Goal: Task Accomplishment & Management: Manage account settings

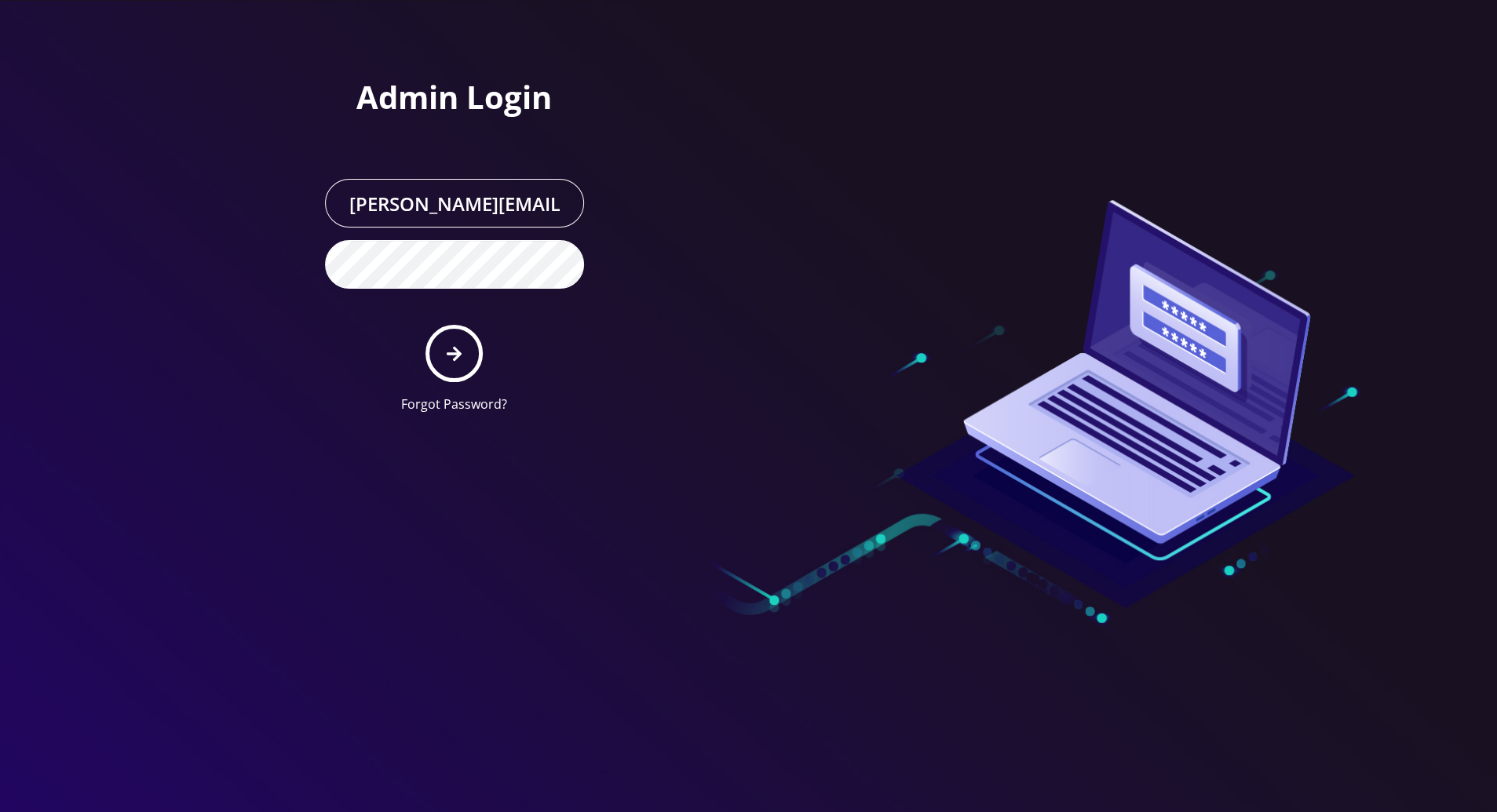
click at [454, 359] on icon "submit" at bounding box center [454, 354] width 15 height 18
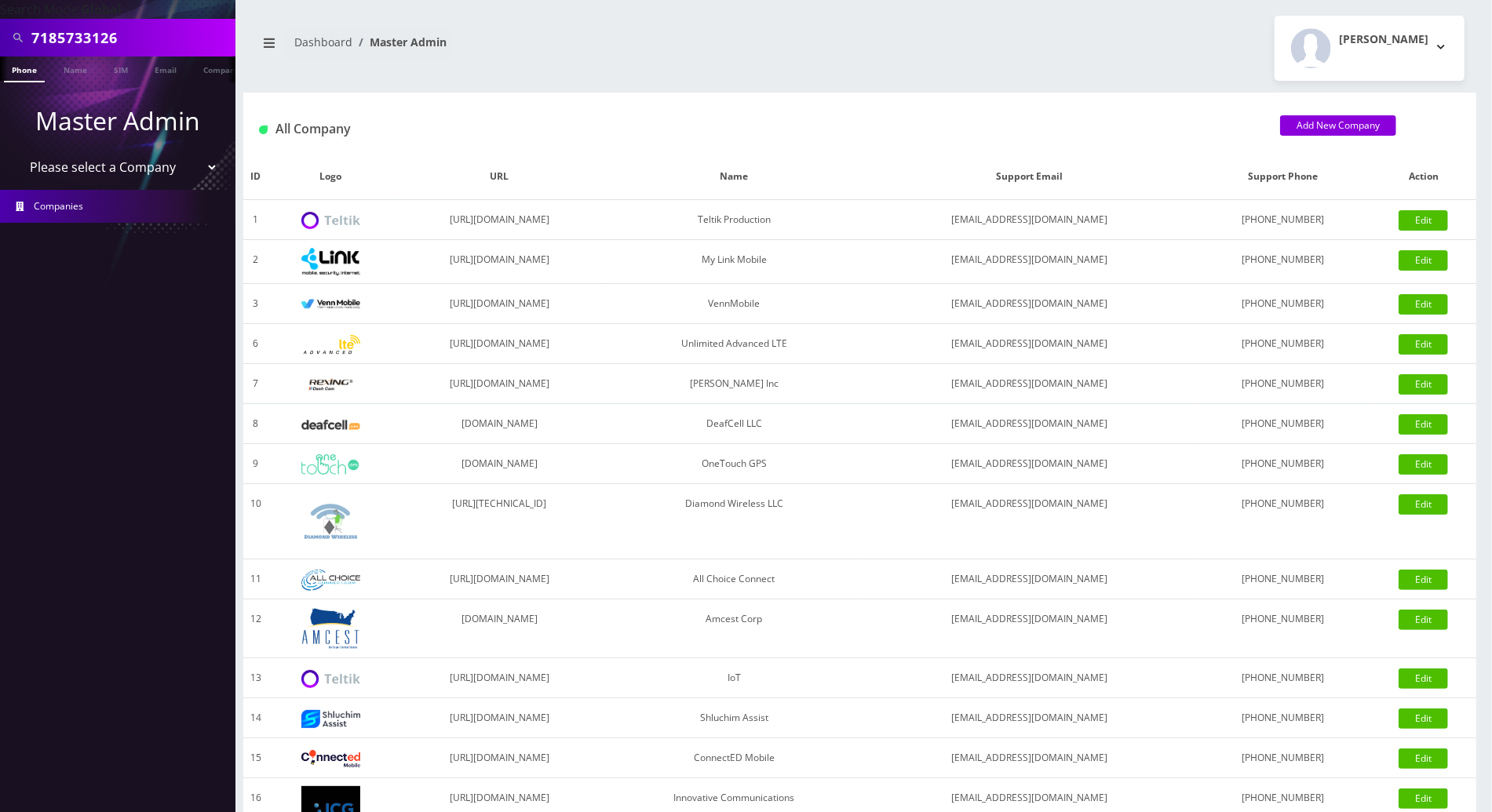
click at [145, 34] on input "7185733126" at bounding box center [131, 37] width 200 height 30
drag, startPoint x: 145, startPoint y: 34, endPoint x: -4, endPoint y: 22, distance: 149.5
click at [0, 22] on html "Search Mode: Global 7185733126 Phone Name SIM Email Company Customer Master Adm…" at bounding box center [746, 538] width 1492 height 1078
paste input "9296926282"
type input "9296926282"
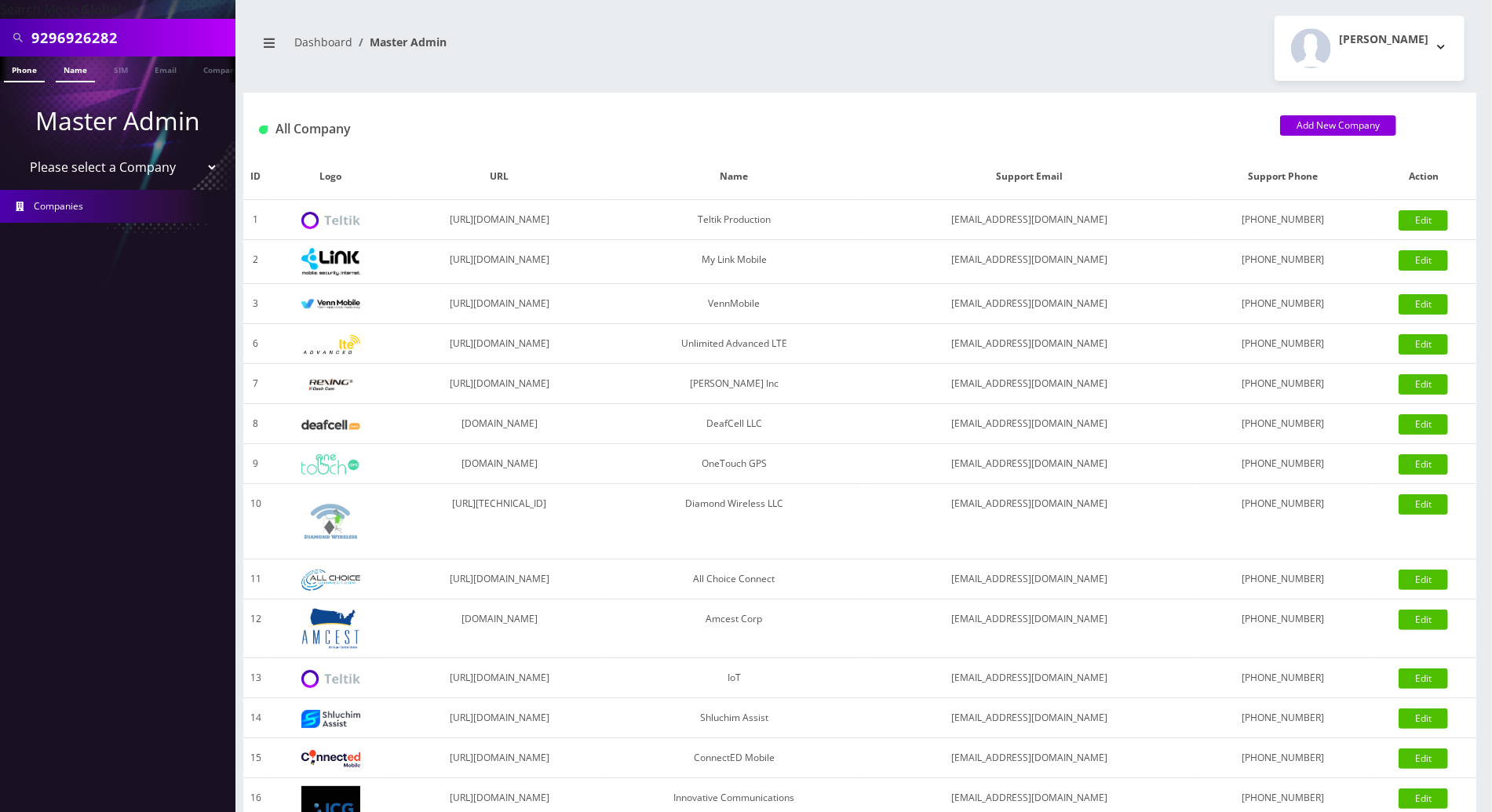
click at [73, 76] on link "Name" at bounding box center [75, 70] width 39 height 26
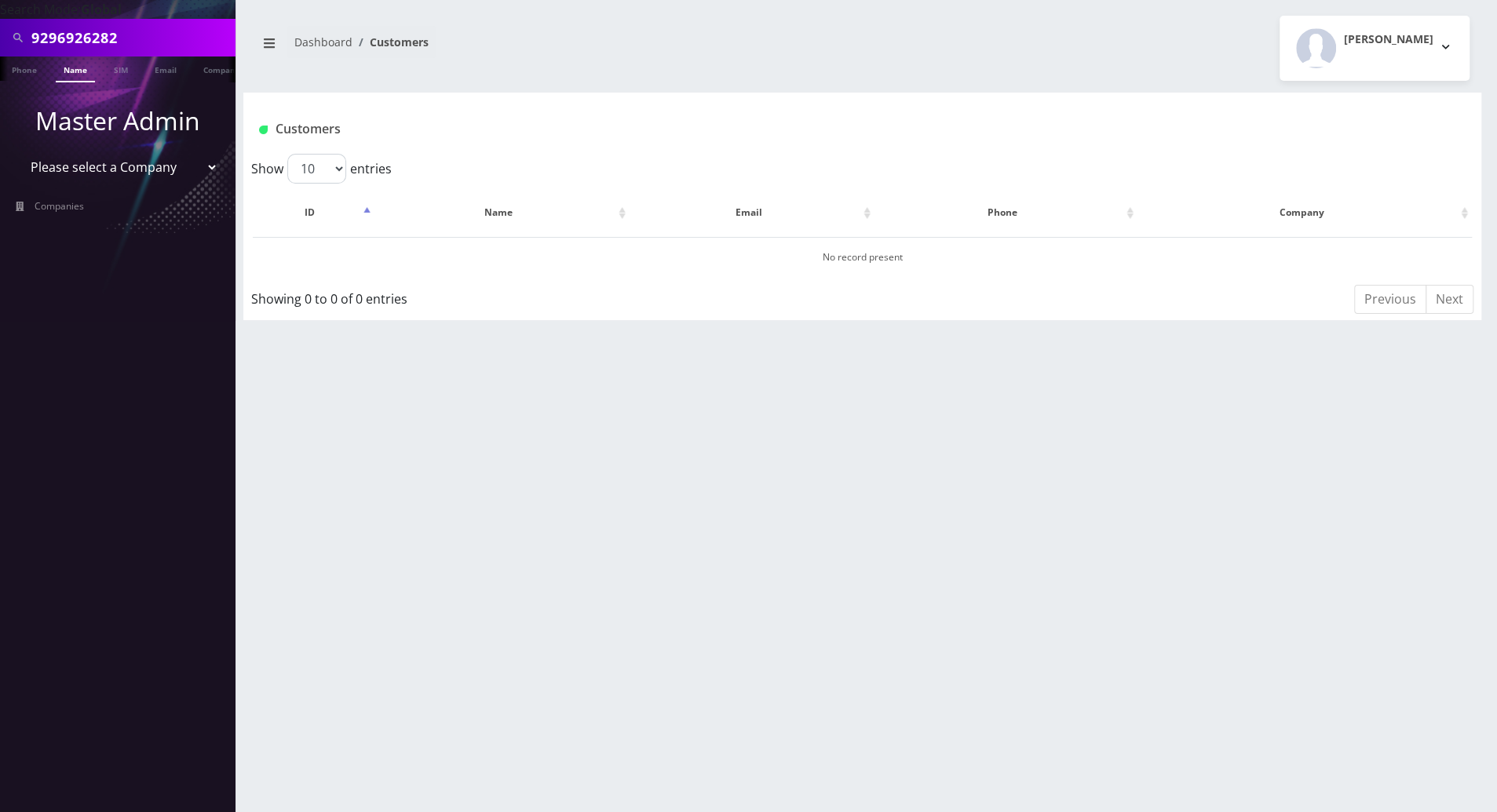
scroll to position [0, 7]
click at [21, 72] on link "Phone" at bounding box center [17, 70] width 41 height 26
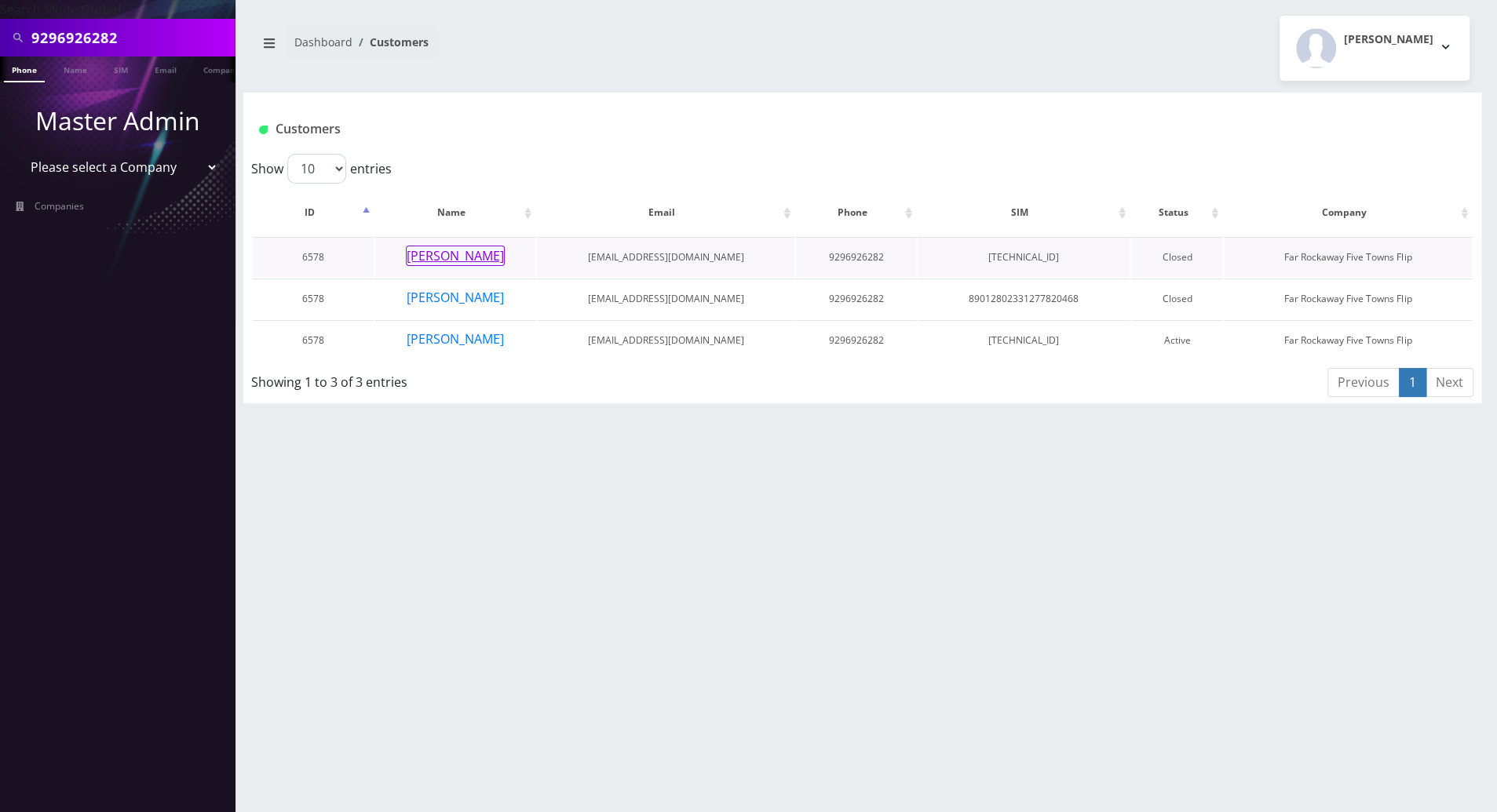
click at [443, 254] on button "mindy ferber" at bounding box center [455, 256] width 99 height 21
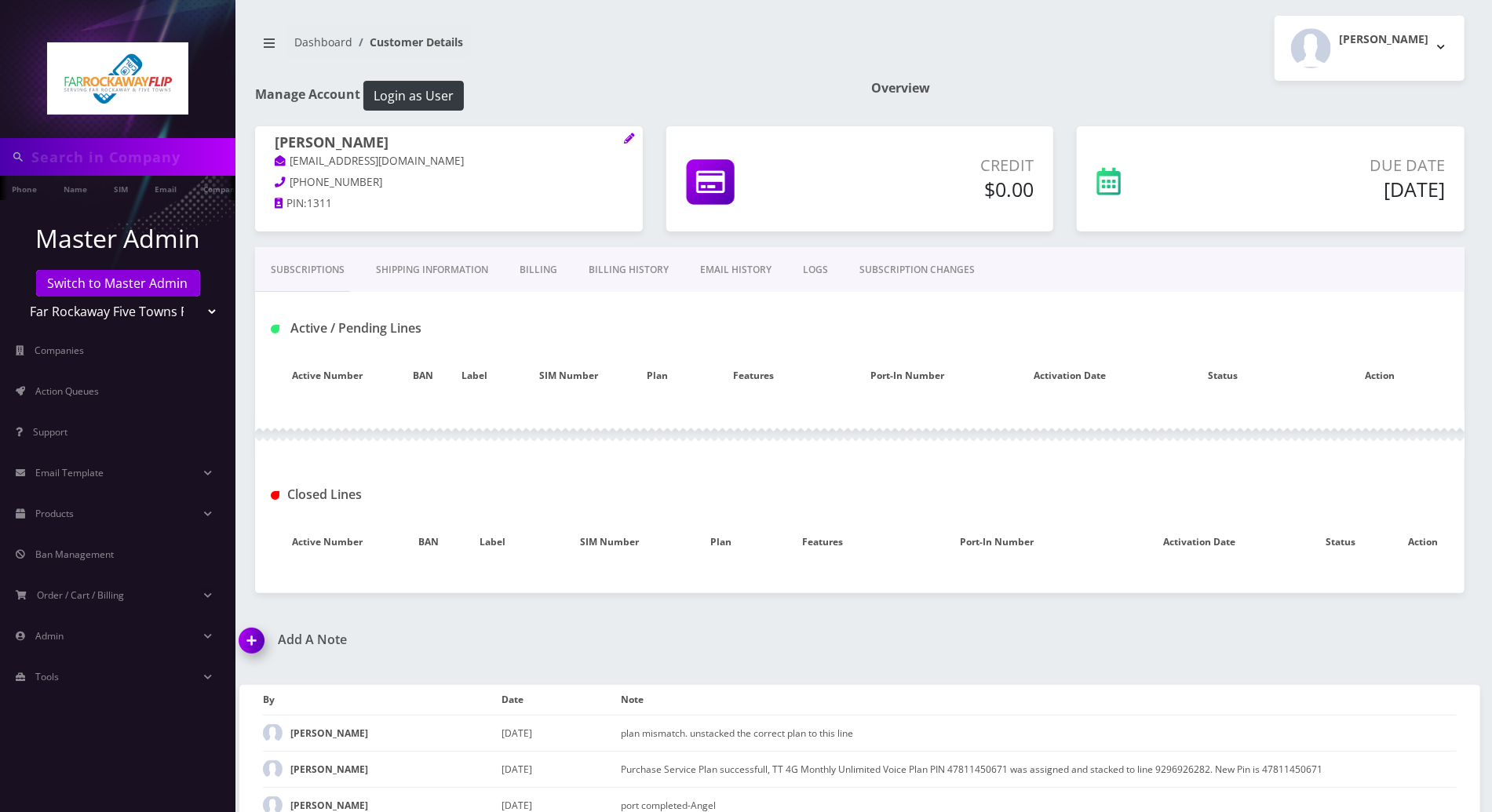
type input "9296926282"
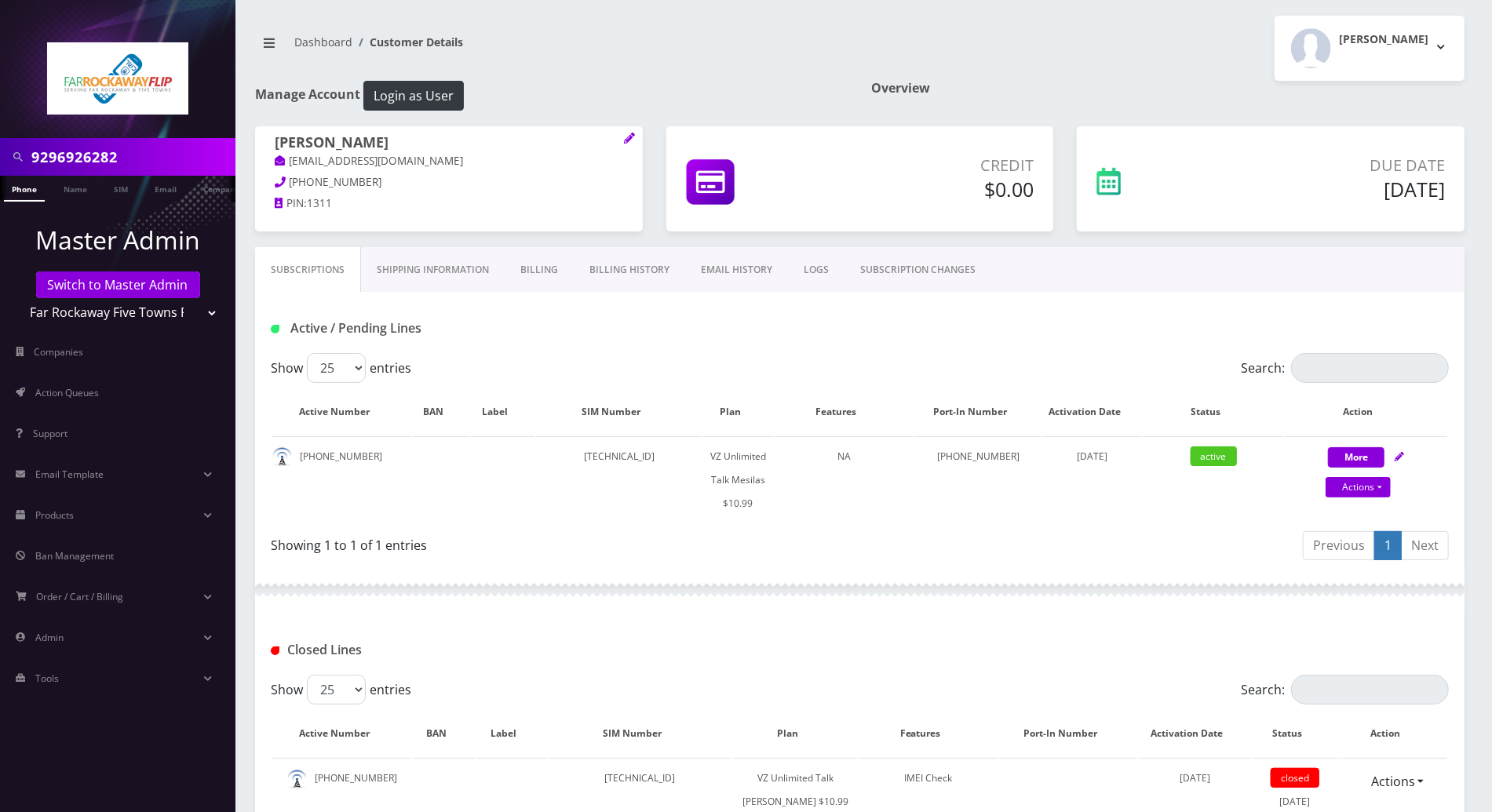
click at [672, 593] on div at bounding box center [860, 590] width 1210 height 47
click at [1457, 320] on div "Active / Pending Lines" at bounding box center [860, 328] width 1202 height 26
click at [80, 275] on link "Switch to Master Admin" at bounding box center [118, 284] width 164 height 26
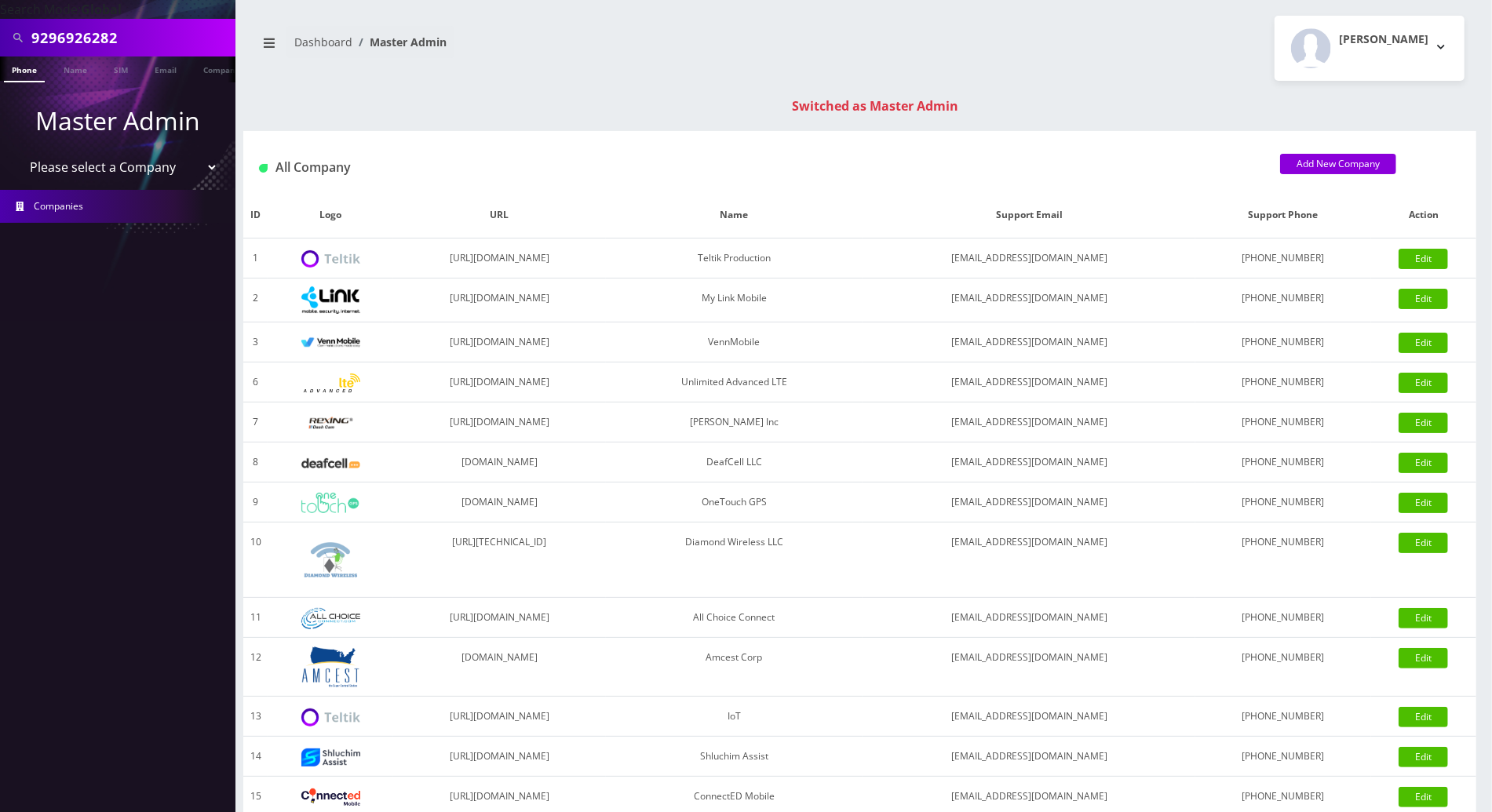
drag, startPoint x: 119, startPoint y: 41, endPoint x: -4, endPoint y: 24, distance: 124.2
click at [0, 24] on html "Search Mode: Global 9296926282 Phone Name SIM Email Company Customer Master Adm…" at bounding box center [746, 558] width 1492 height 1116
click at [106, 34] on input "text" at bounding box center [131, 37] width 200 height 30
drag, startPoint x: 130, startPoint y: 43, endPoint x: -4, endPoint y: 30, distance: 134.6
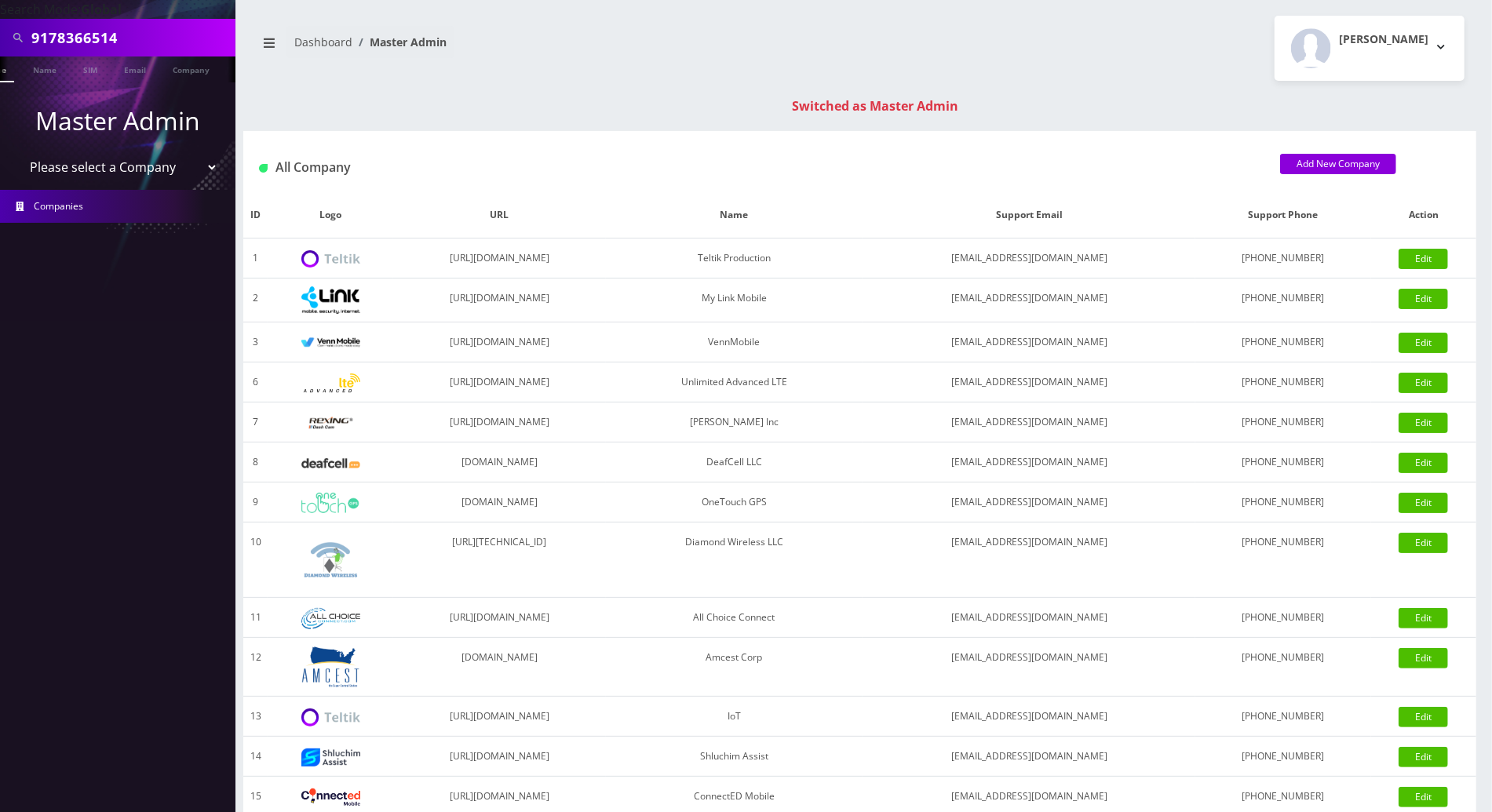
click at [0, 30] on html "Search Mode: Global 9178366514 Phone Name SIM Email Company Customer Master Adm…" at bounding box center [746, 558] width 1492 height 1116
type input "9178366514"
click at [13, 72] on li at bounding box center [8, 73] width 16 height 39
click at [26, 68] on link "Phone" at bounding box center [24, 70] width 41 height 26
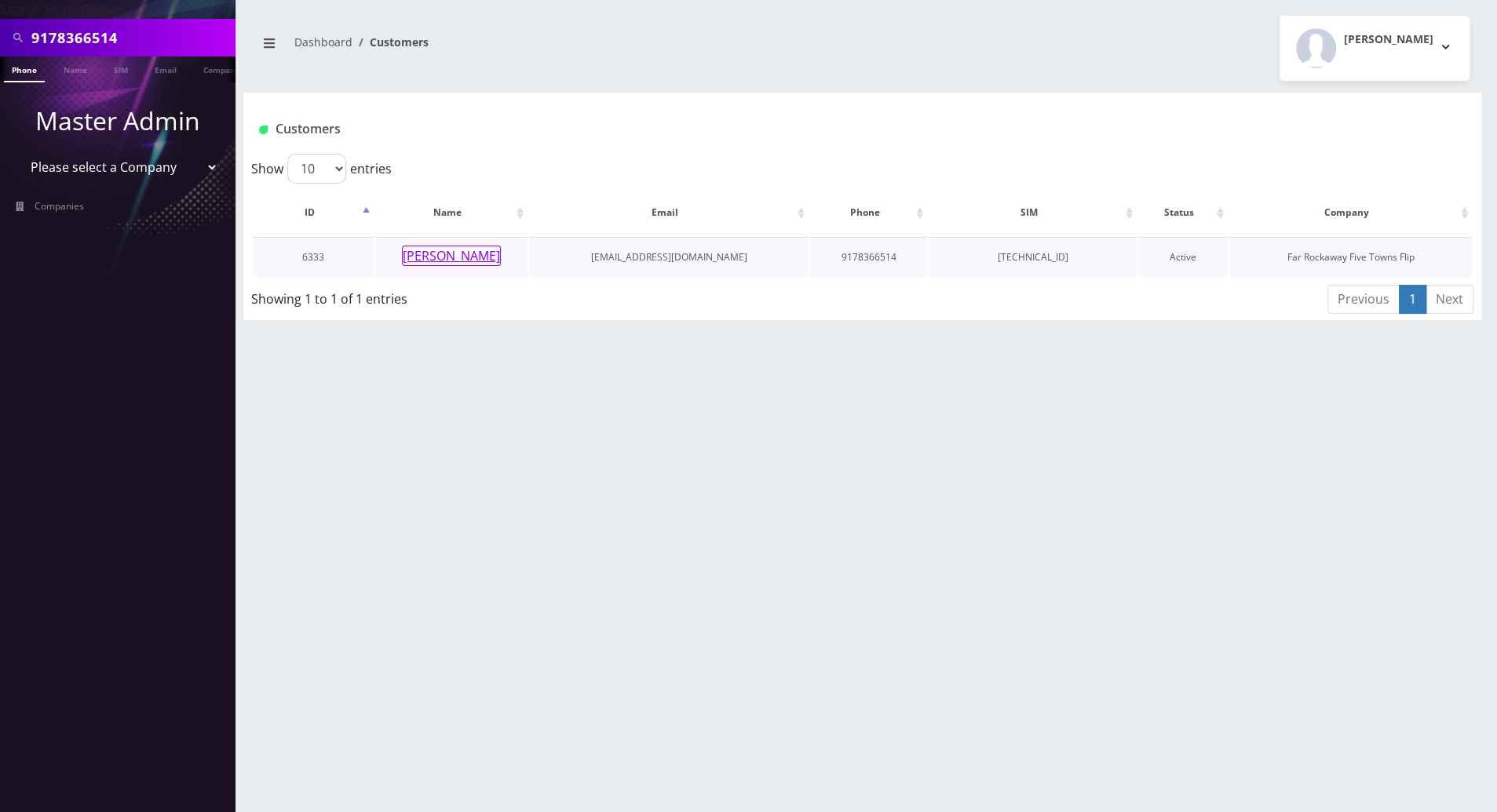
click at [465, 256] on button "Adelle Gross" at bounding box center [451, 256] width 99 height 21
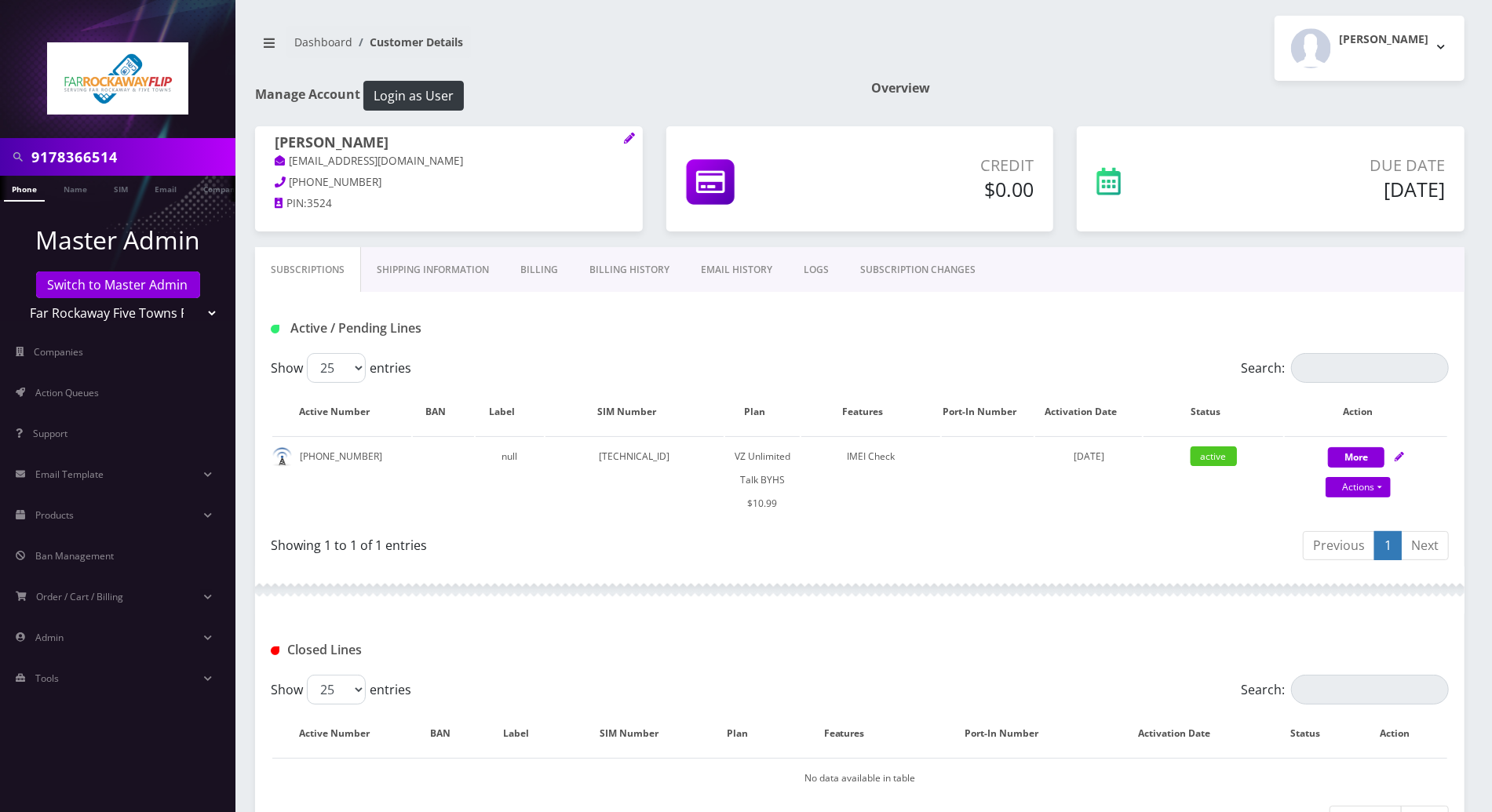
click at [641, 594] on div at bounding box center [860, 590] width 1210 height 47
click at [672, 590] on div at bounding box center [860, 590] width 1210 height 47
click at [540, 273] on link "Billing" at bounding box center [539, 270] width 69 height 46
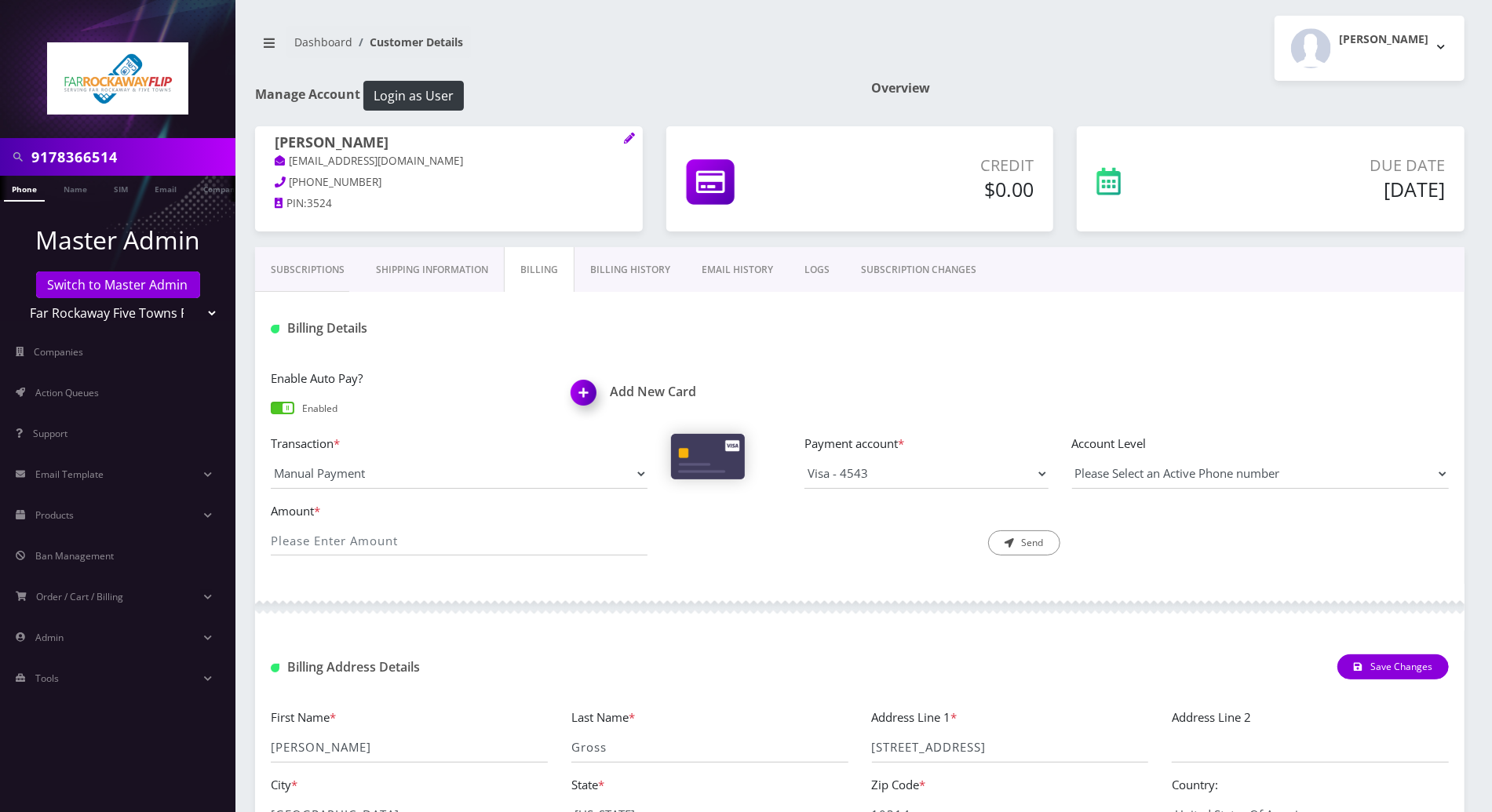
click at [639, 268] on link "Billing History" at bounding box center [630, 270] width 111 height 46
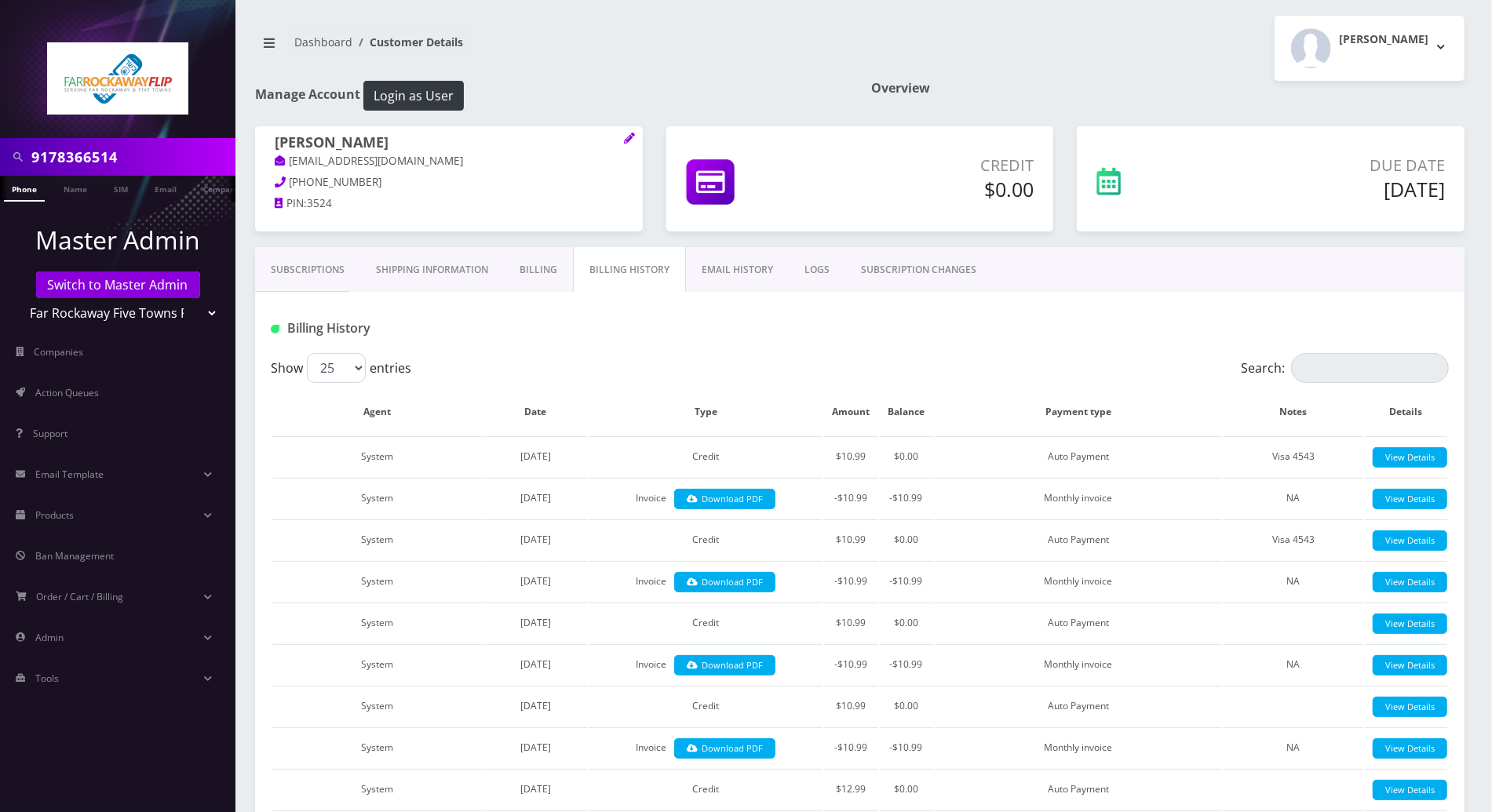
click at [288, 269] on link "Subscriptions" at bounding box center [307, 270] width 105 height 46
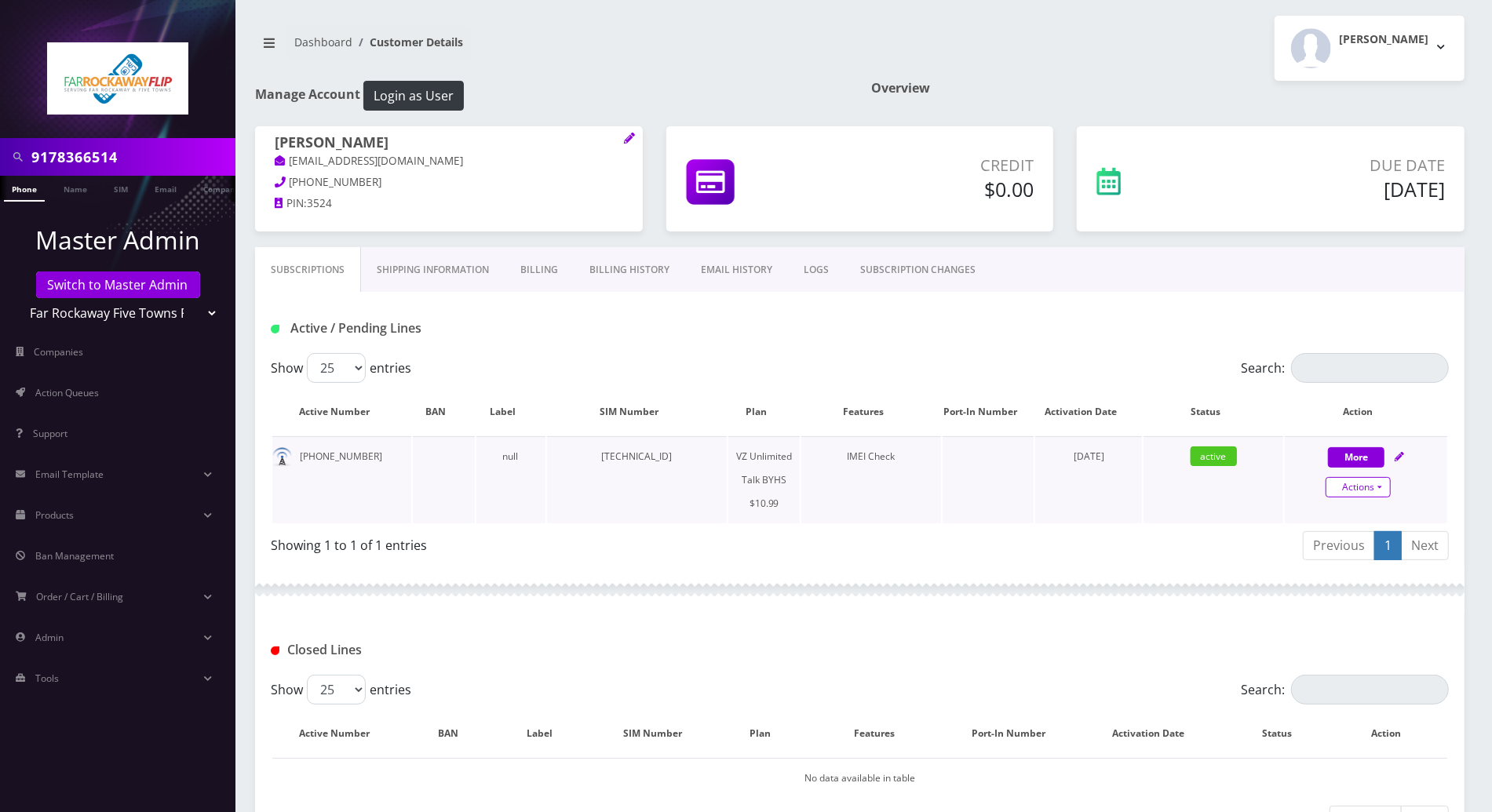
click at [1378, 490] on link "Actions" at bounding box center [1358, 488] width 65 height 21
select select "467"
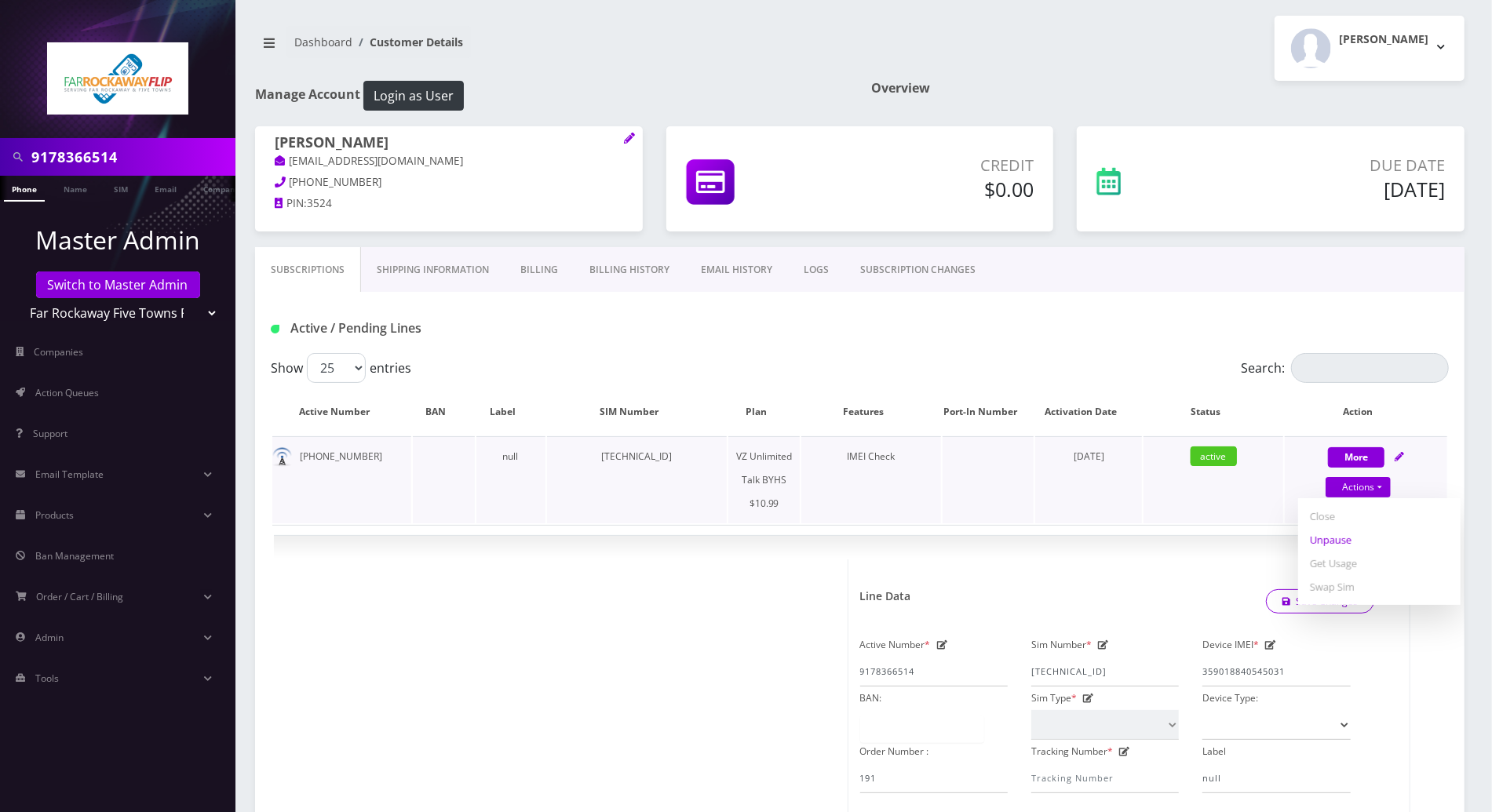
click at [1350, 542] on link "Unpause" at bounding box center [1379, 539] width 162 height 23
select select "467"
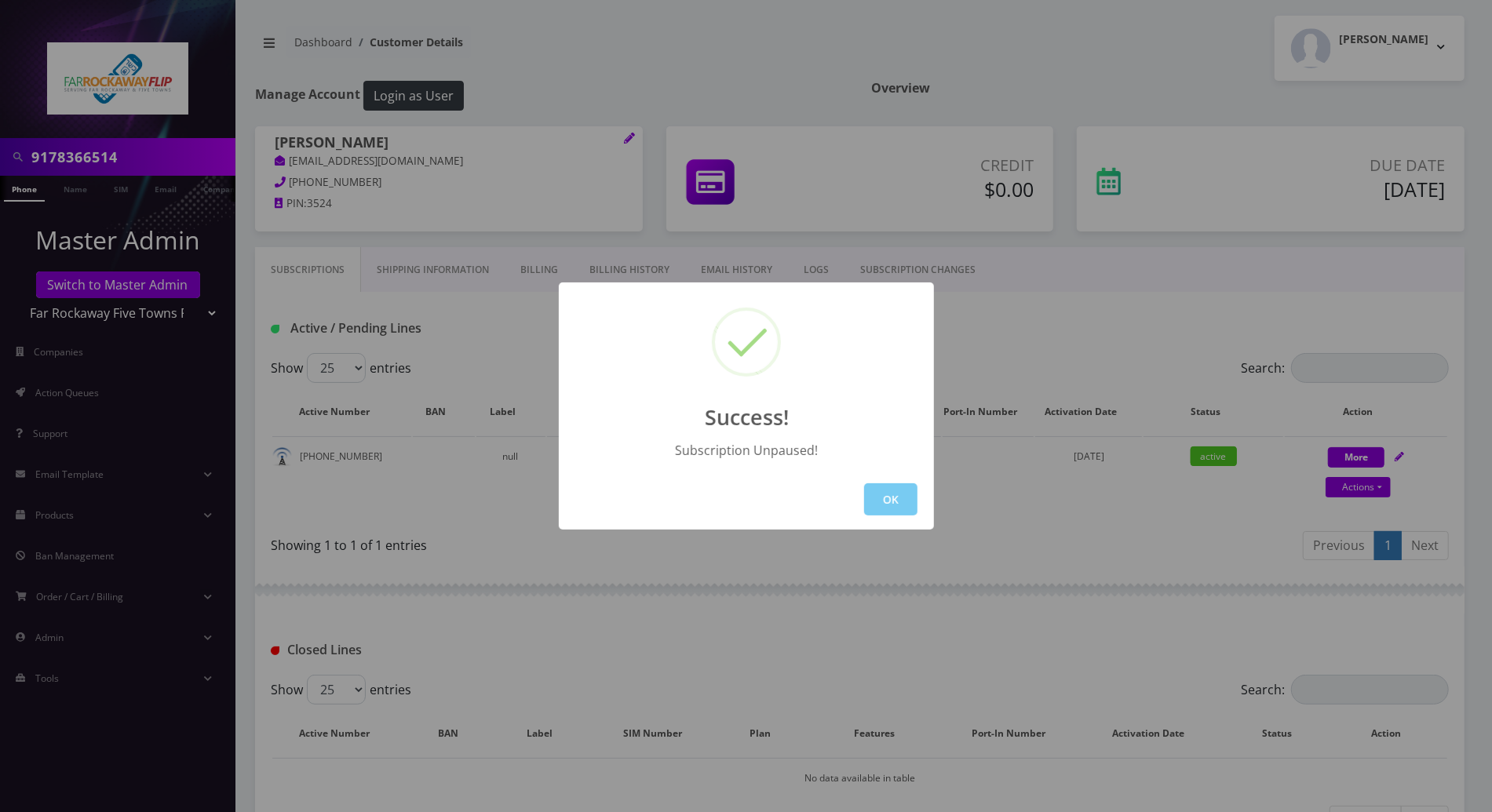
click at [892, 506] on button "OK" at bounding box center [890, 499] width 54 height 32
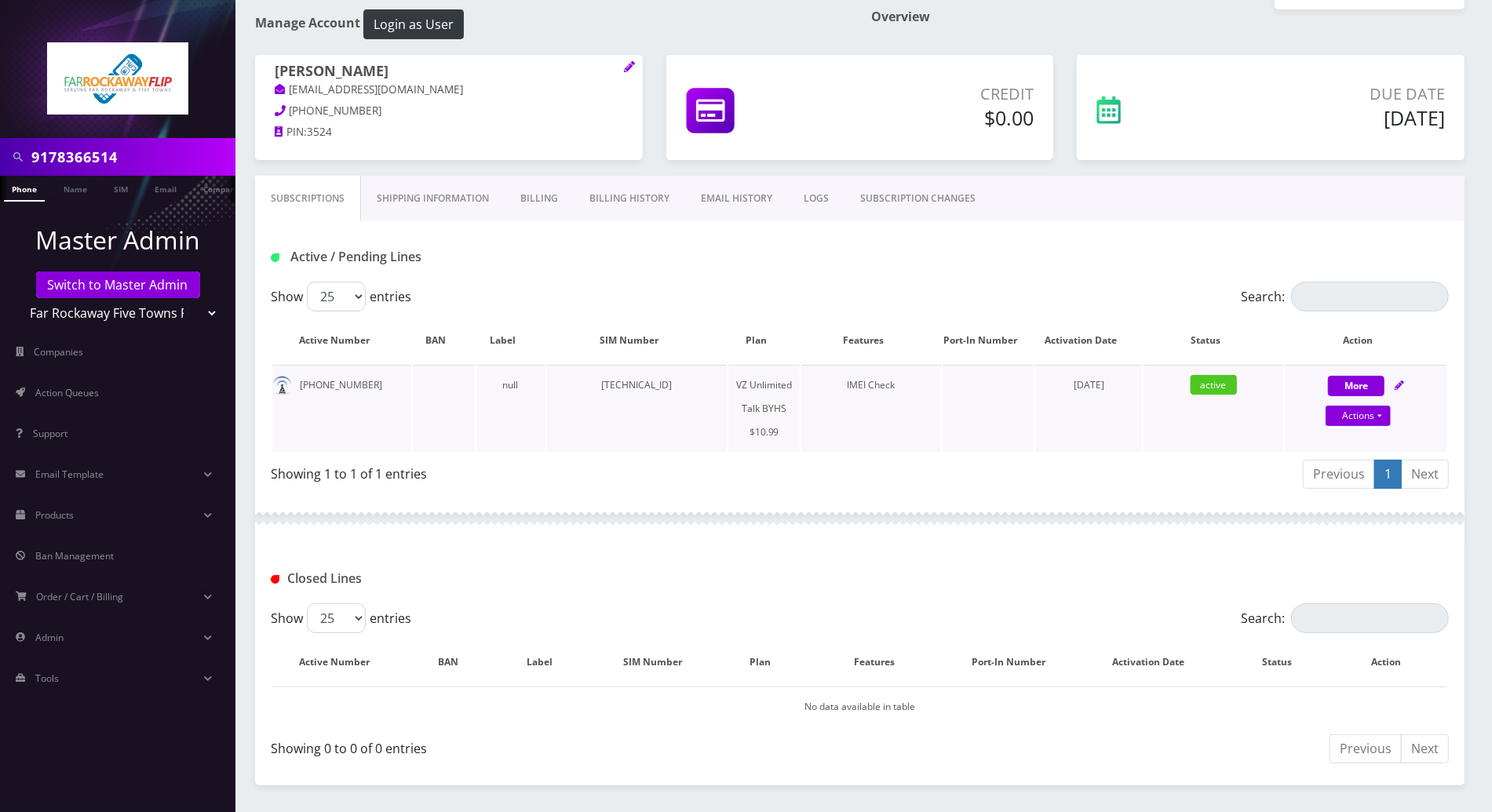
scroll to position [104, 0]
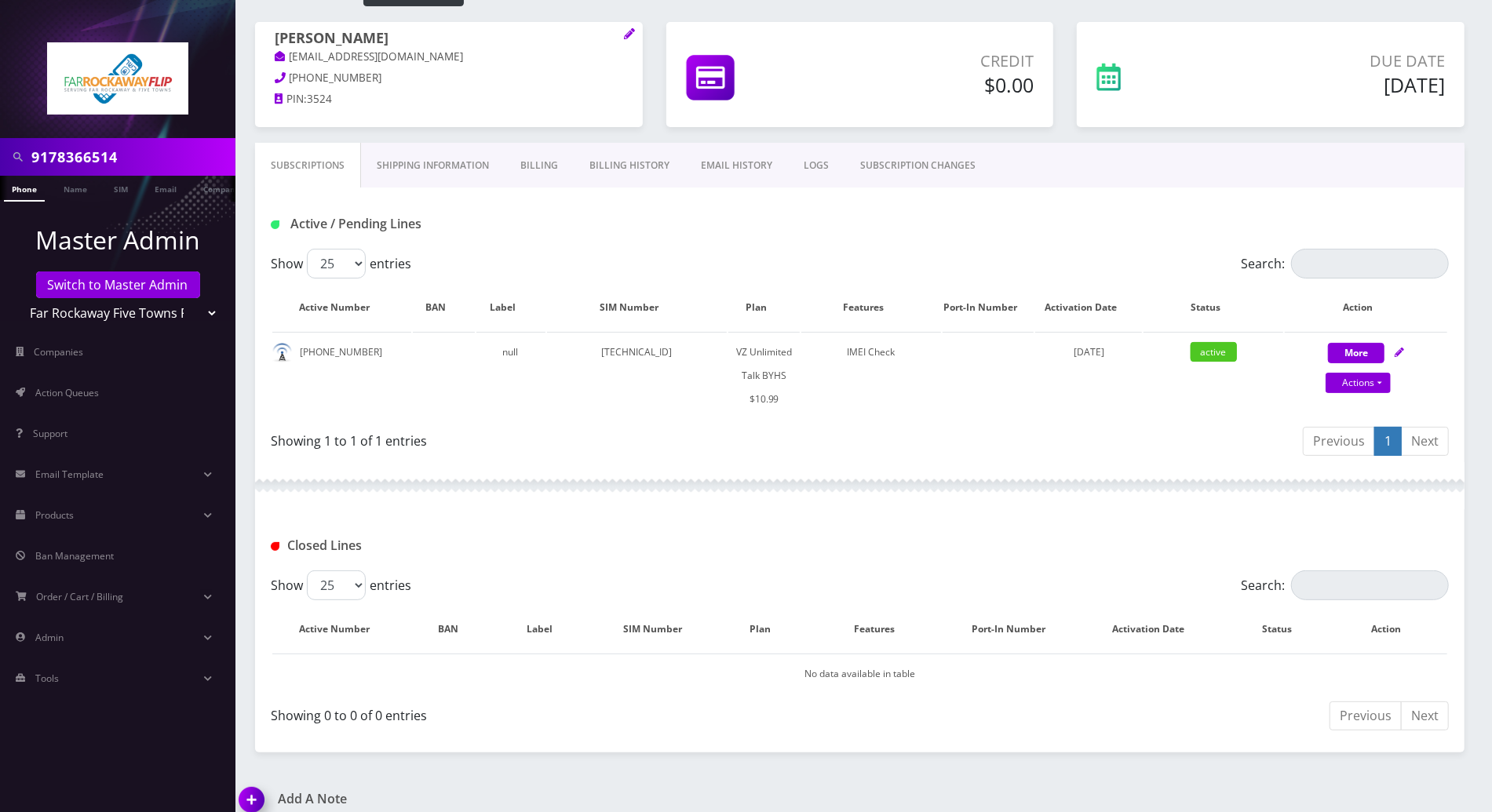
click at [807, 162] on link "LOGS" at bounding box center [816, 166] width 57 height 46
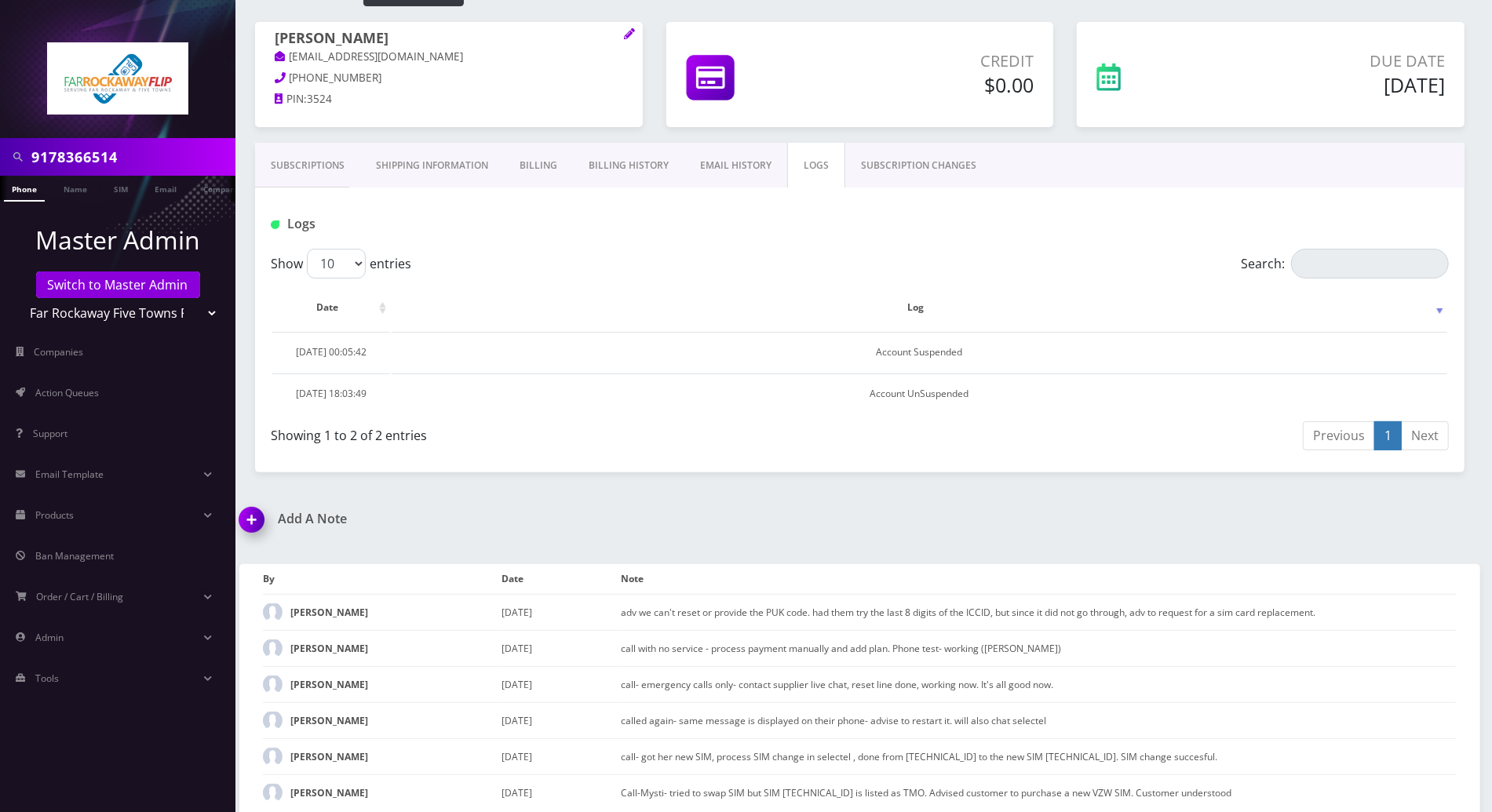
click at [323, 166] on link "Subscriptions" at bounding box center [307, 166] width 105 height 46
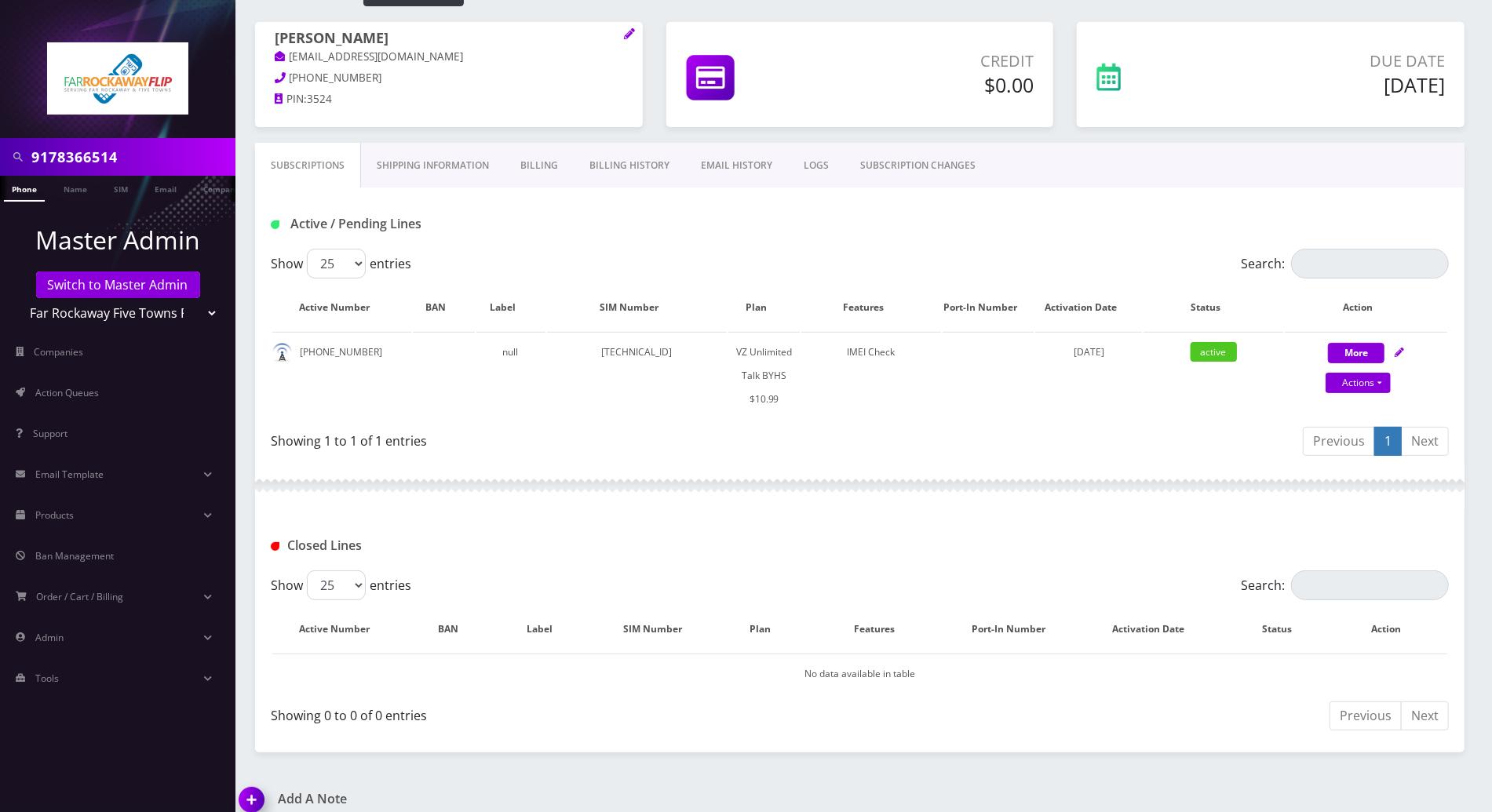
click at [704, 475] on div at bounding box center [860, 486] width 1210 height 47
click at [1270, 204] on div "Active / Pending Lines" at bounding box center [860, 218] width 1210 height 62
click at [554, 455] on div "Showing 1 to 1 of 1 entries" at bounding box center [565, 444] width 590 height 37
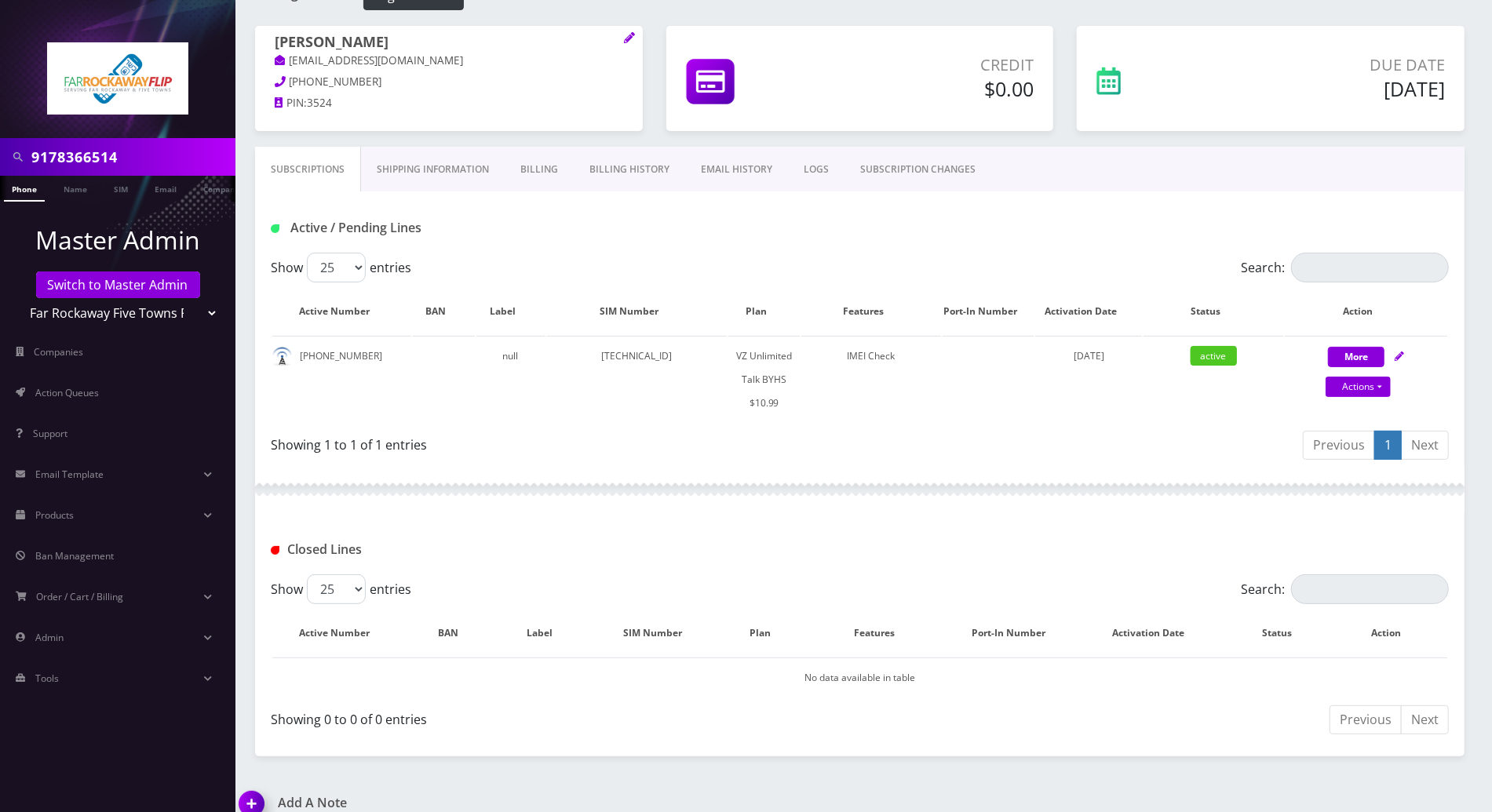
scroll to position [394, 0]
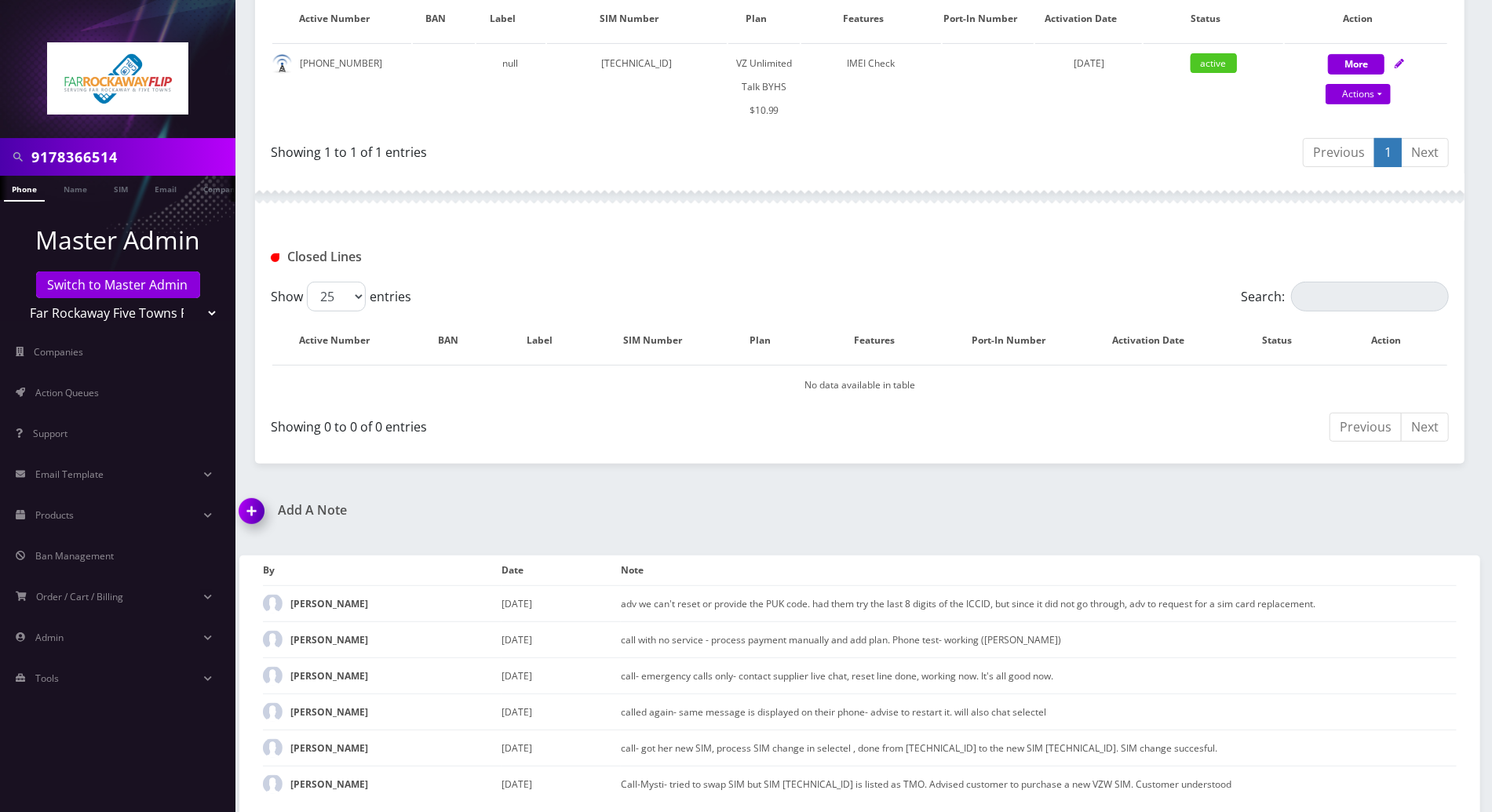
drag, startPoint x: 253, startPoint y: 509, endPoint x: 322, endPoint y: 534, distance: 73.4
click at [255, 509] on img at bounding box center [254, 517] width 46 height 46
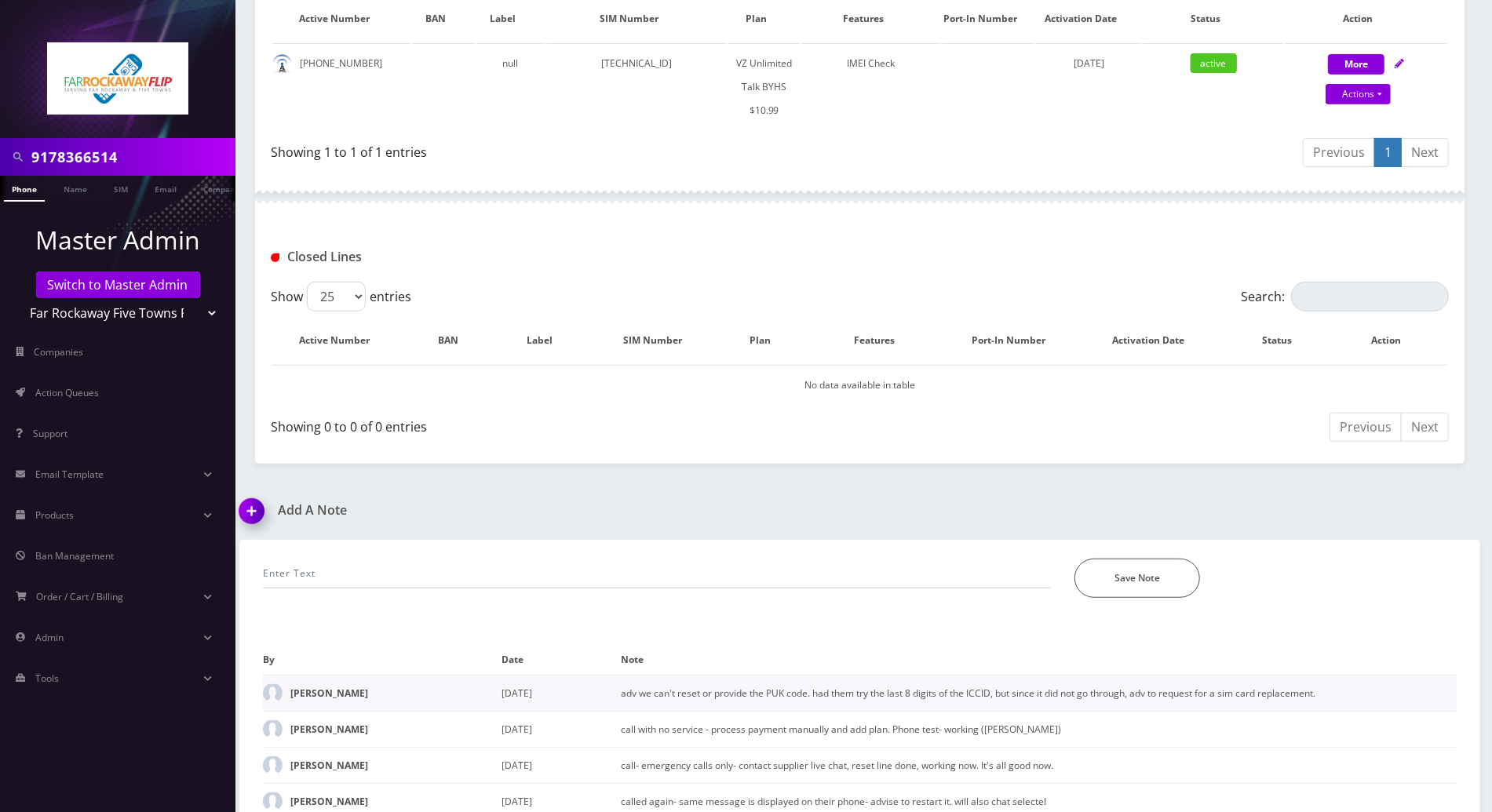
scroll to position [482, 0]
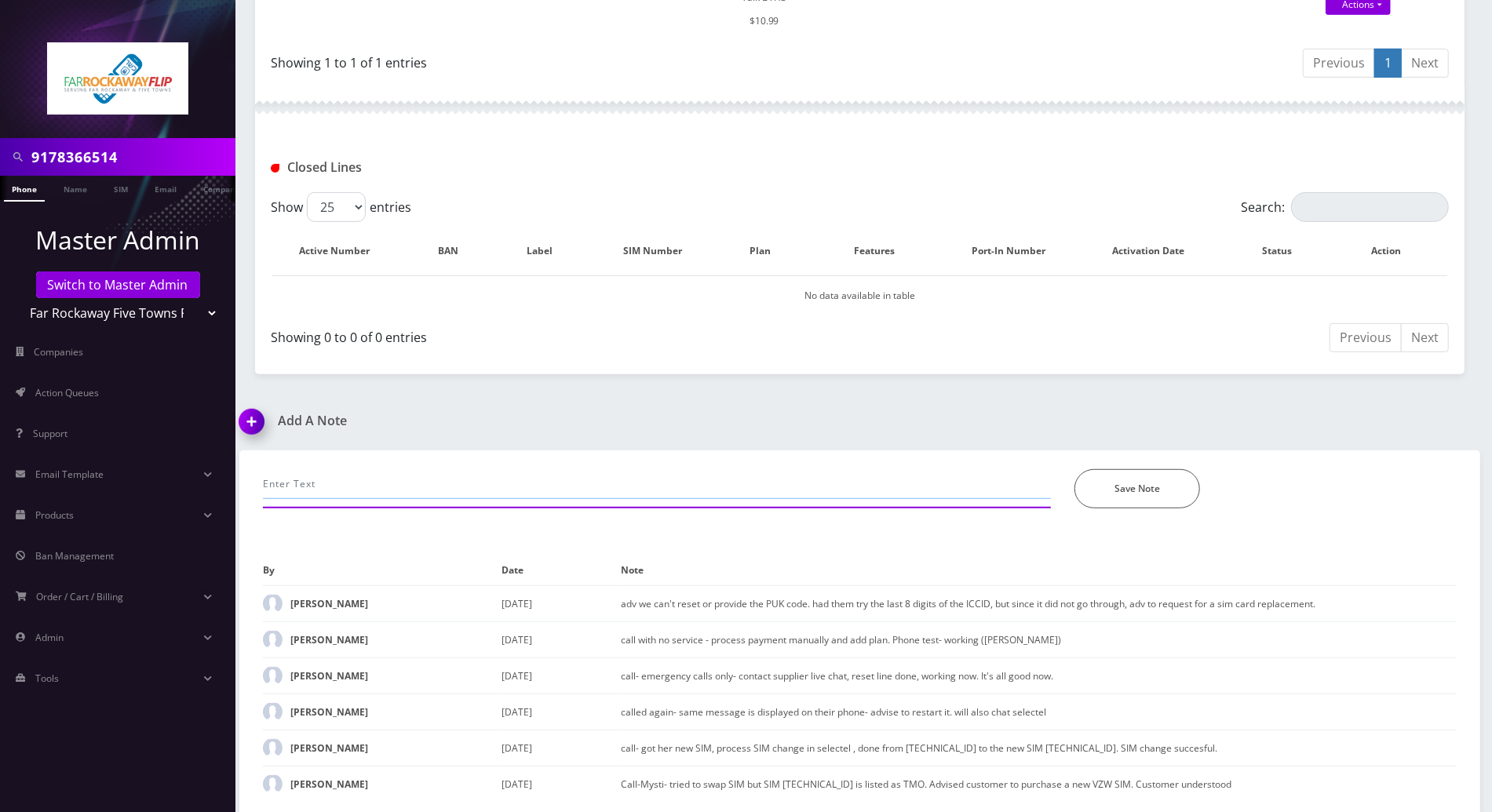
click at [325, 470] on input "text" at bounding box center [657, 484] width 788 height 30
paste input "having that "x2" on the upper left hand corner of the phon"
drag, startPoint x: 697, startPoint y: 482, endPoint x: 661, endPoint y: 479, distance: 36.1
click at [661, 479] on input "called again after they unlocked the phone-- now it has no service-- displays h…" at bounding box center [657, 484] width 788 height 30
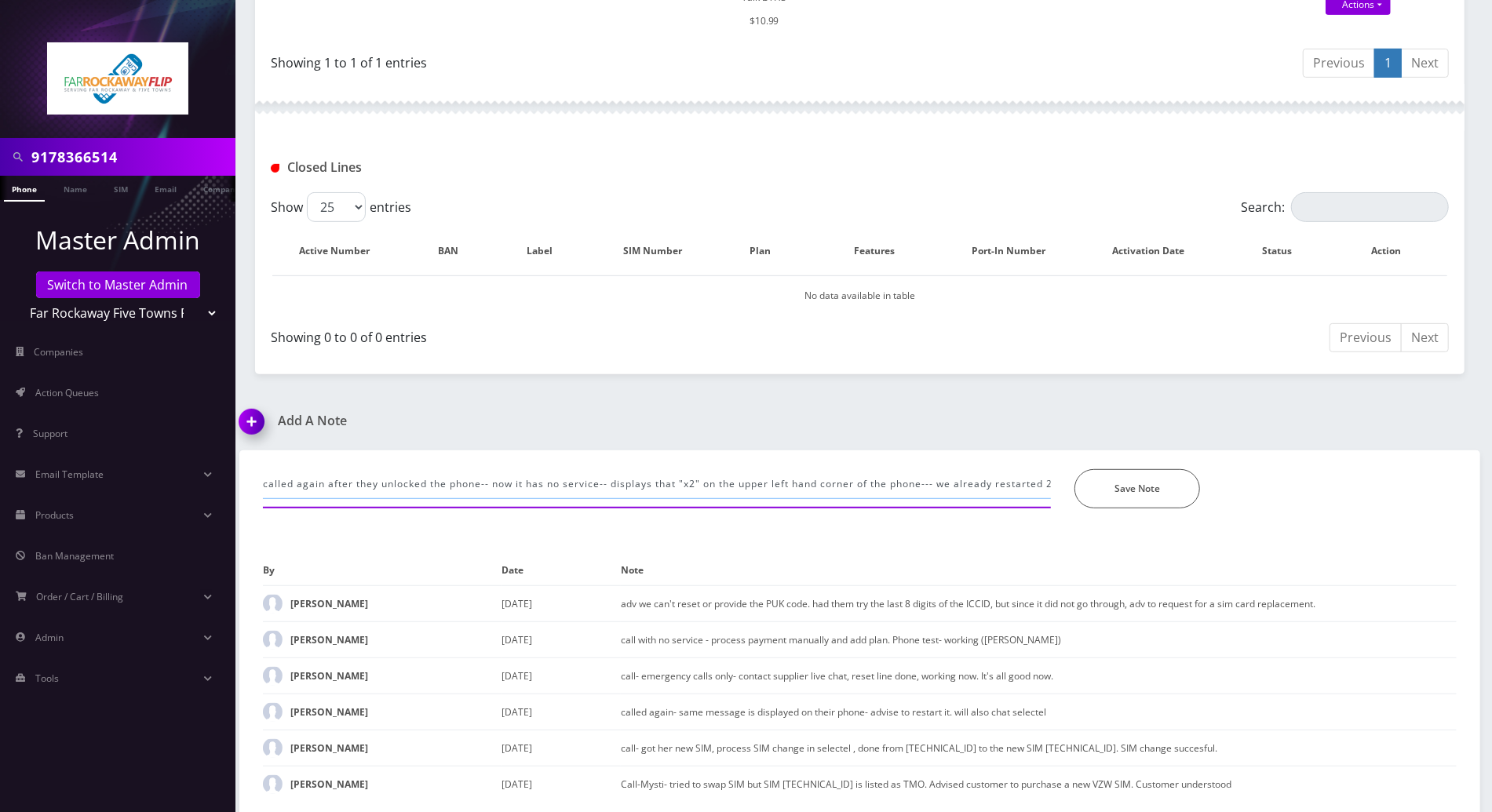
click at [976, 487] on input "called again after they unlocked the phone-- now it has no service-- displays t…" at bounding box center [657, 484] width 788 height 30
paste input "to test SIM in another device"
click at [916, 483] on input "called again after they unlocked the phone-- now it has no service-- displays t…" at bounding box center [657, 484] width 788 height 30
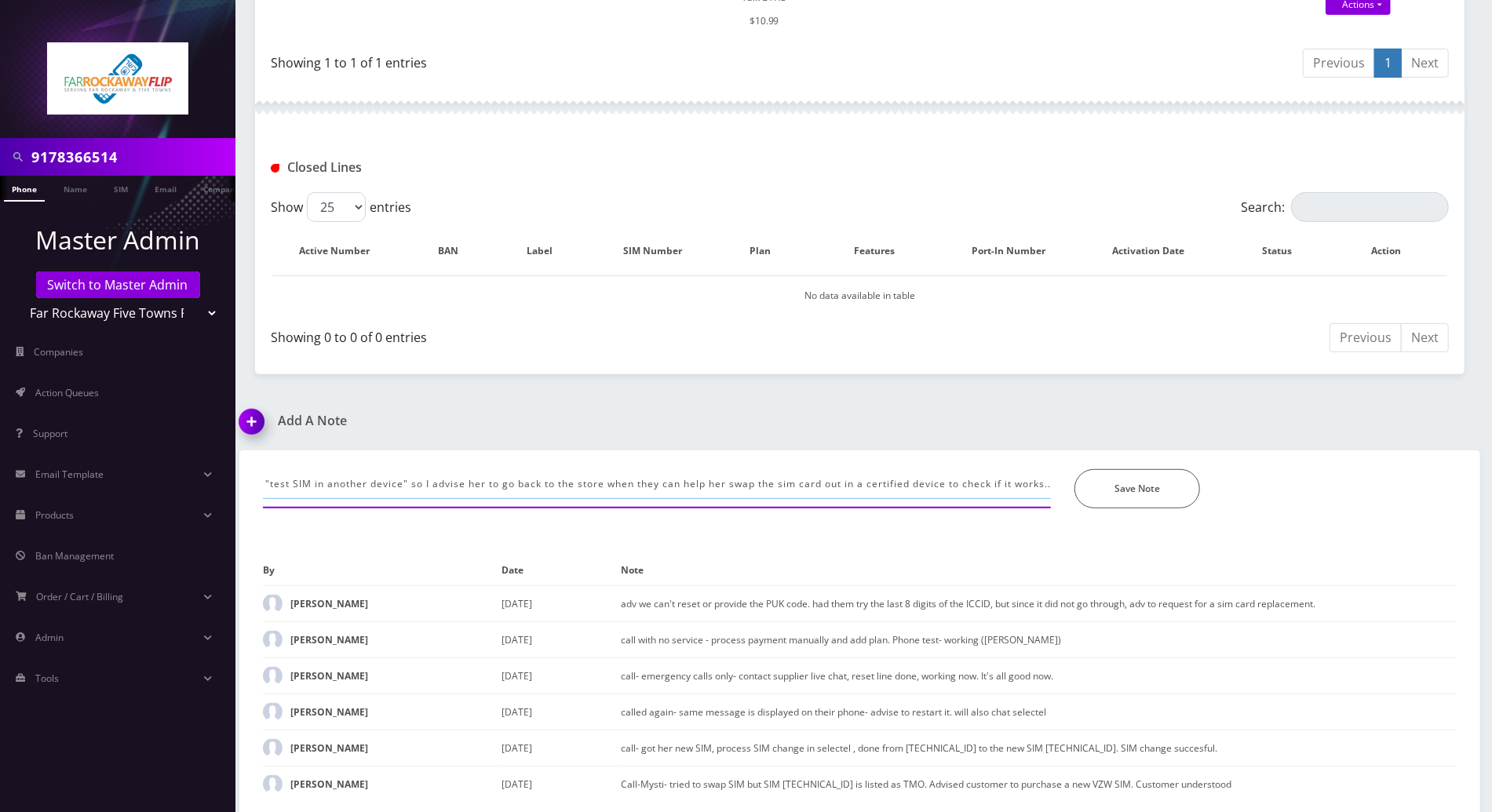
scroll to position [0, 1291]
type input "called again after they unlocked the phone-- now it has no service-- displays t…"
click at [1084, 487] on button "Save Note" at bounding box center [1137, 489] width 126 height 39
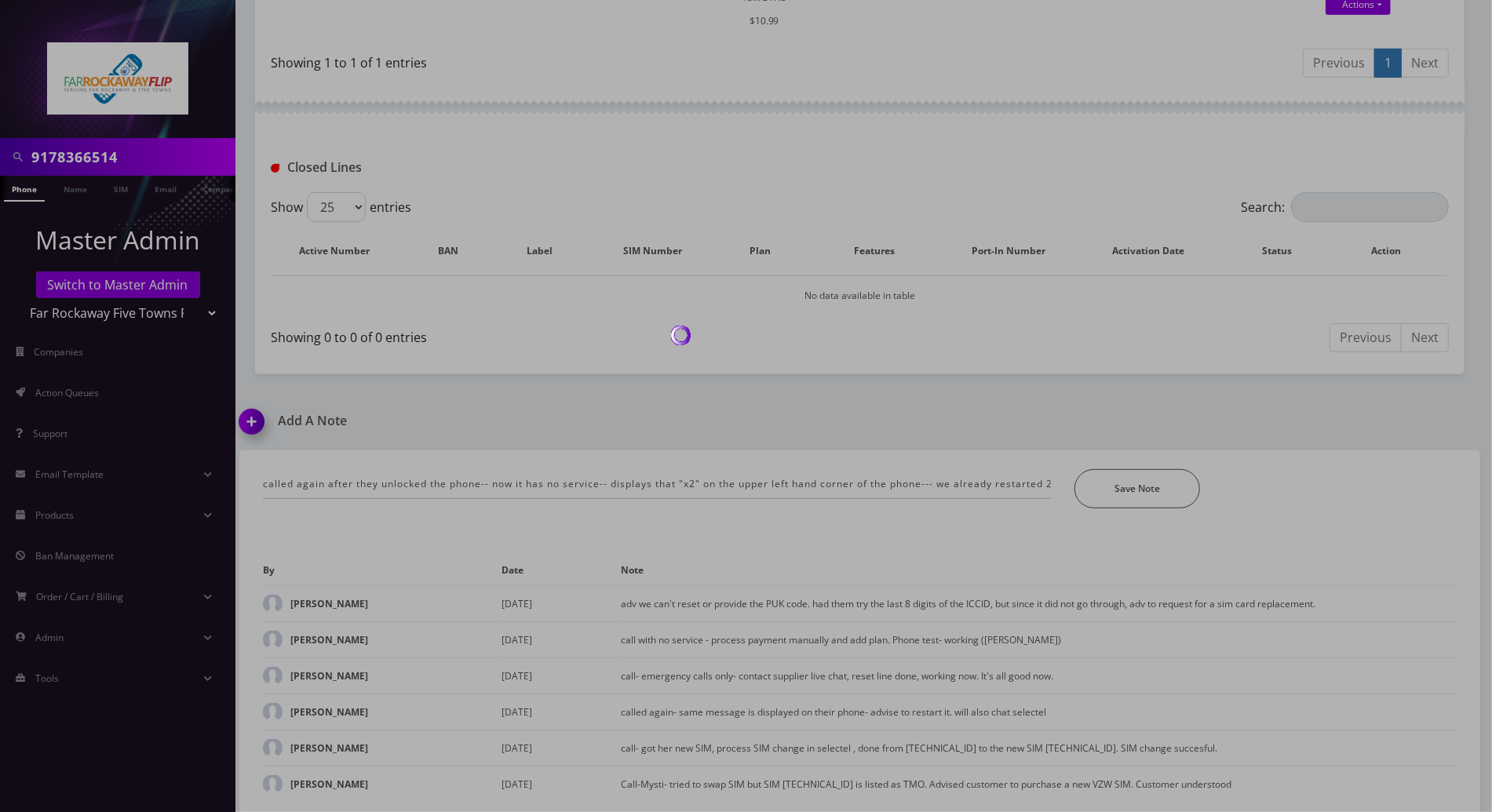
scroll to position [469, 0]
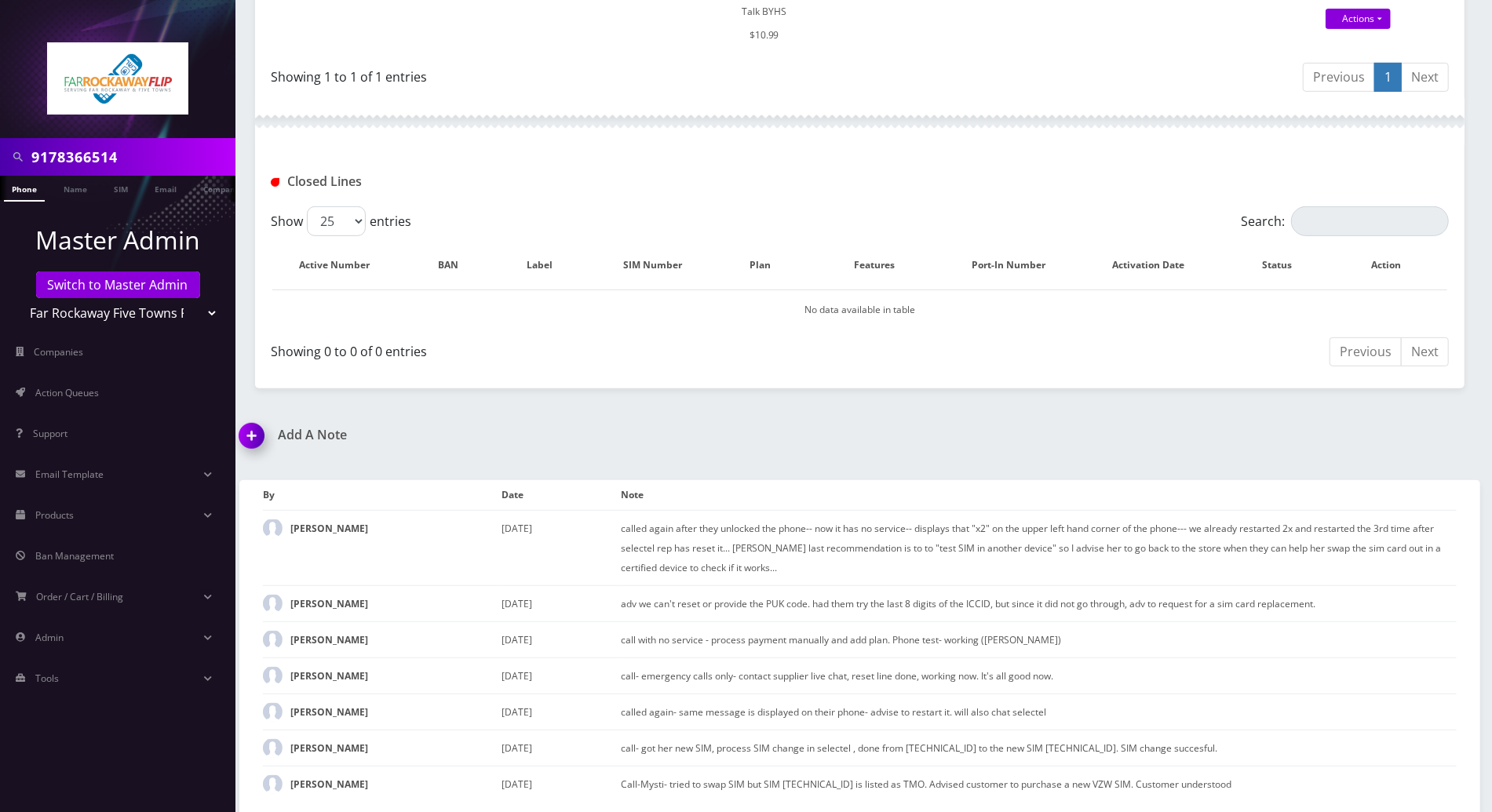
click at [951, 436] on div "Add A Note called again after they unlocked the phone-- now it has no service--…" at bounding box center [860, 622] width 1265 height 387
click at [1406, 418] on div "9178366514 Phone Name SIM Email Company Customer Dashboard Customer Details Tzv…" at bounding box center [860, 173] width 1265 height 1283
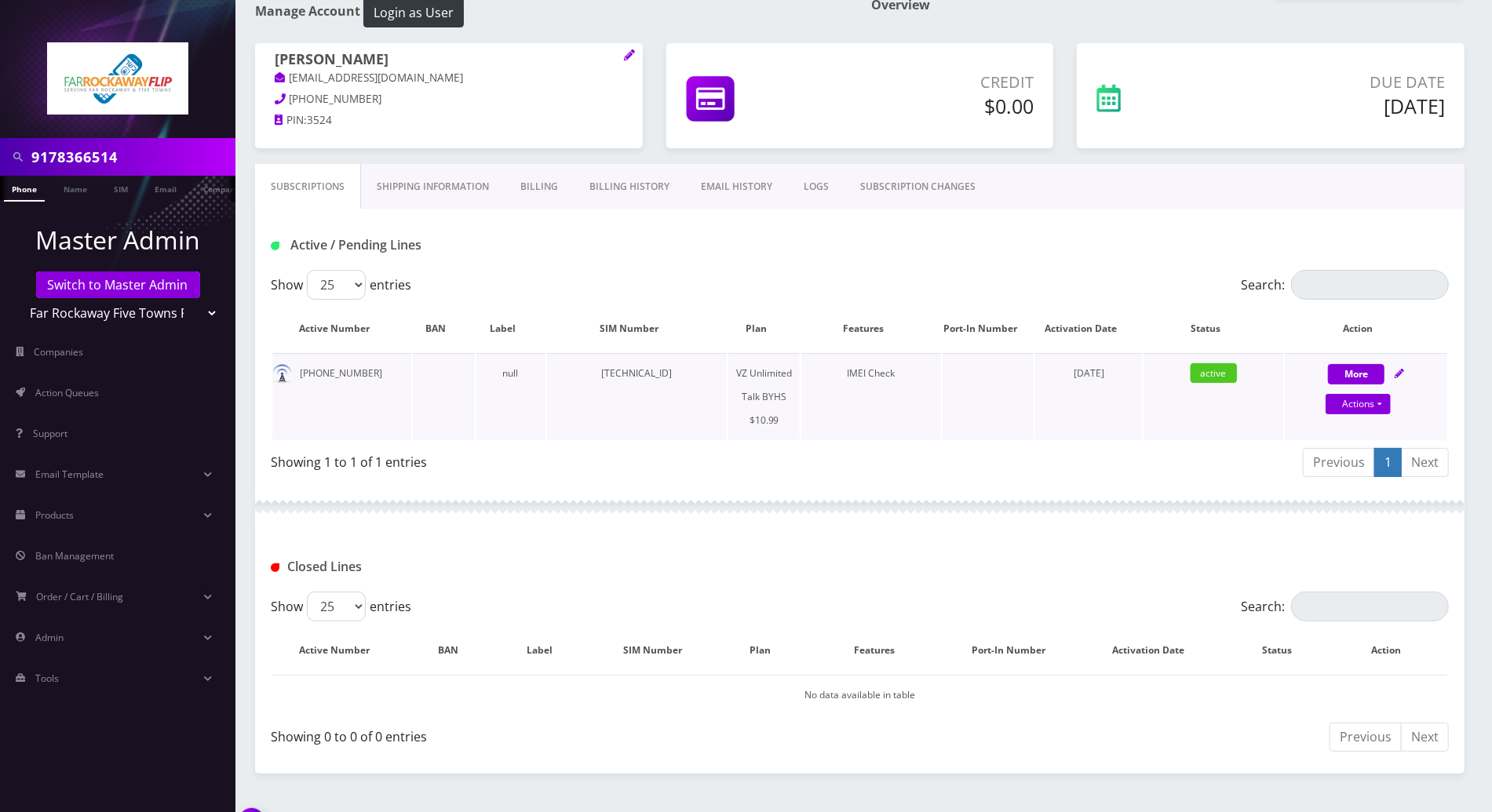
scroll to position [0, 0]
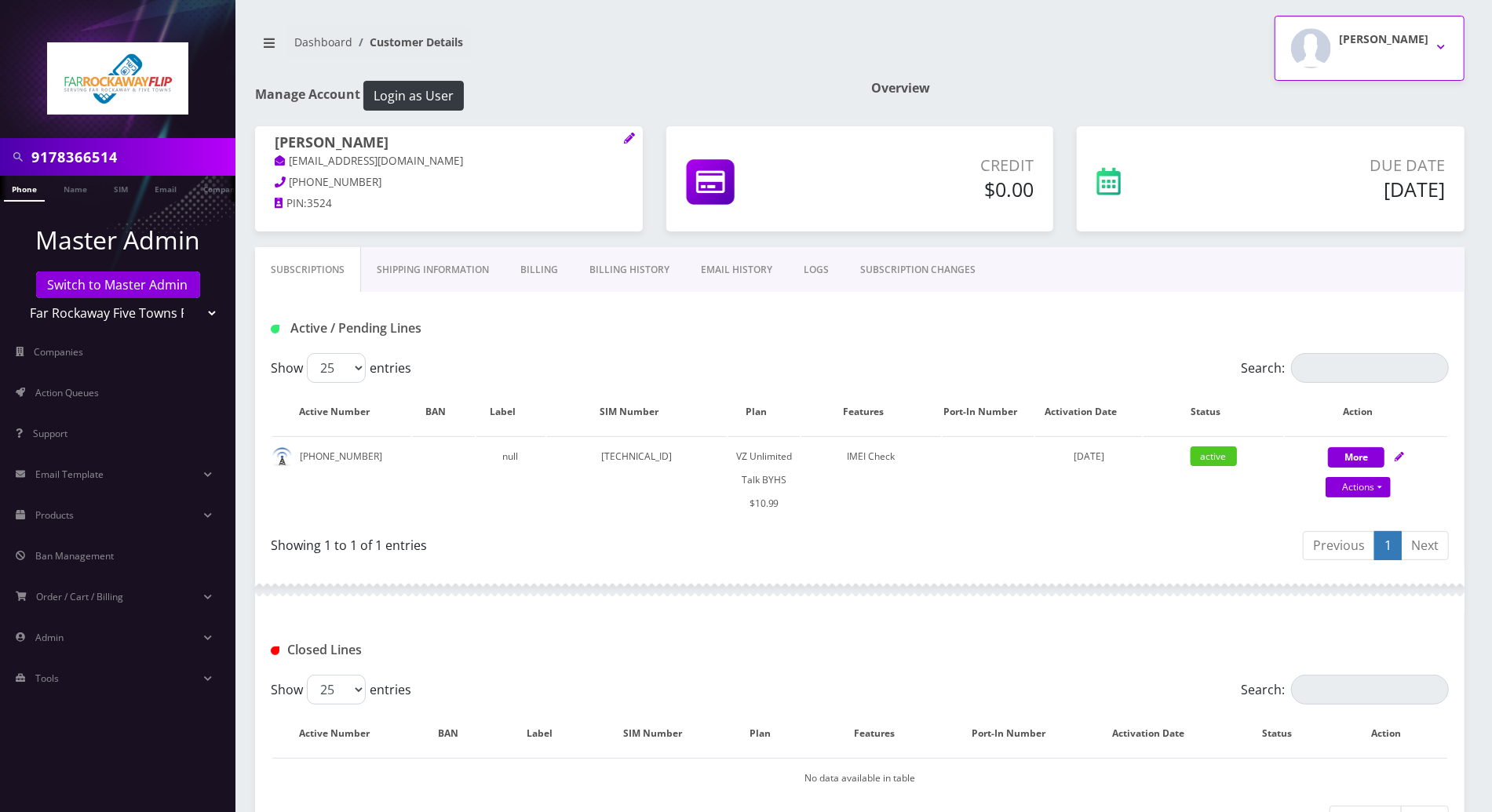
click at [1444, 41] on button "Tzvi Lieberman" at bounding box center [1369, 48] width 190 height 65
click at [1313, 94] on link "Logout" at bounding box center [1369, 99] width 190 height 22
